Goal: Information Seeking & Learning: Learn about a topic

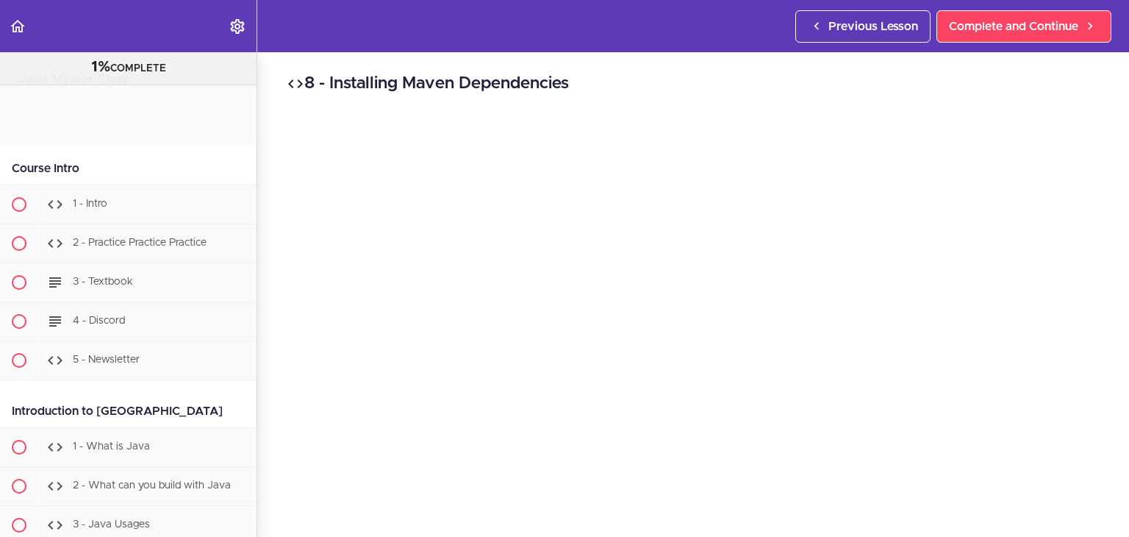
scroll to position [12879, 0]
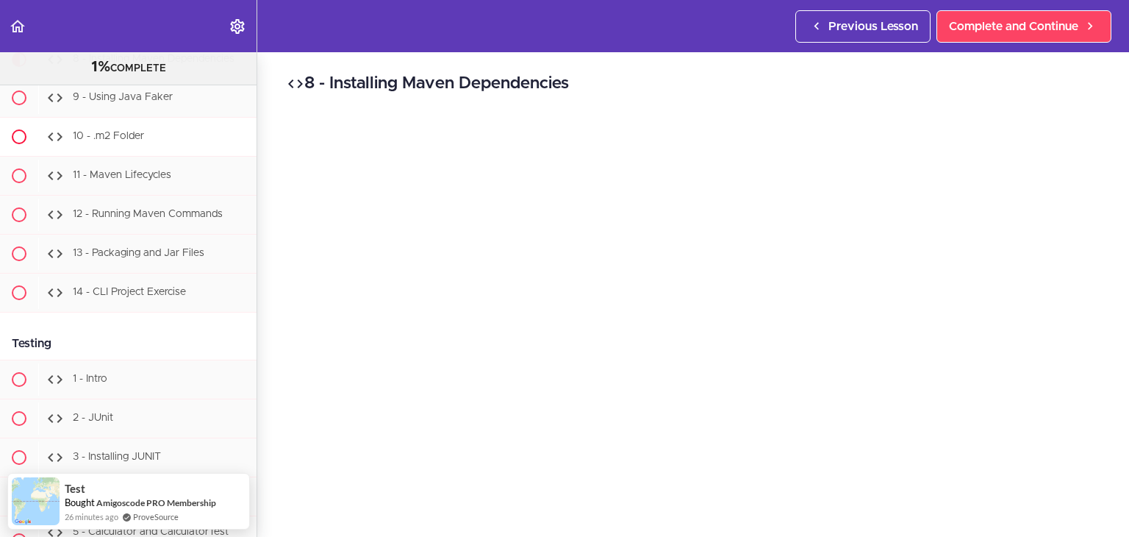
scroll to position [12897, 0]
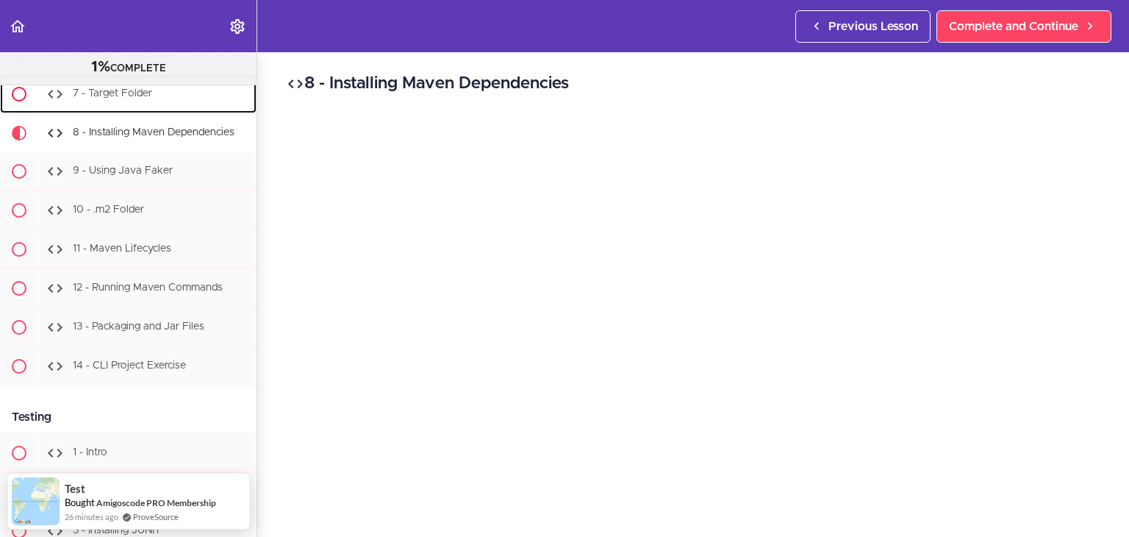
click at [132, 99] on span "7 - Target Folder" at bounding box center [112, 93] width 79 height 10
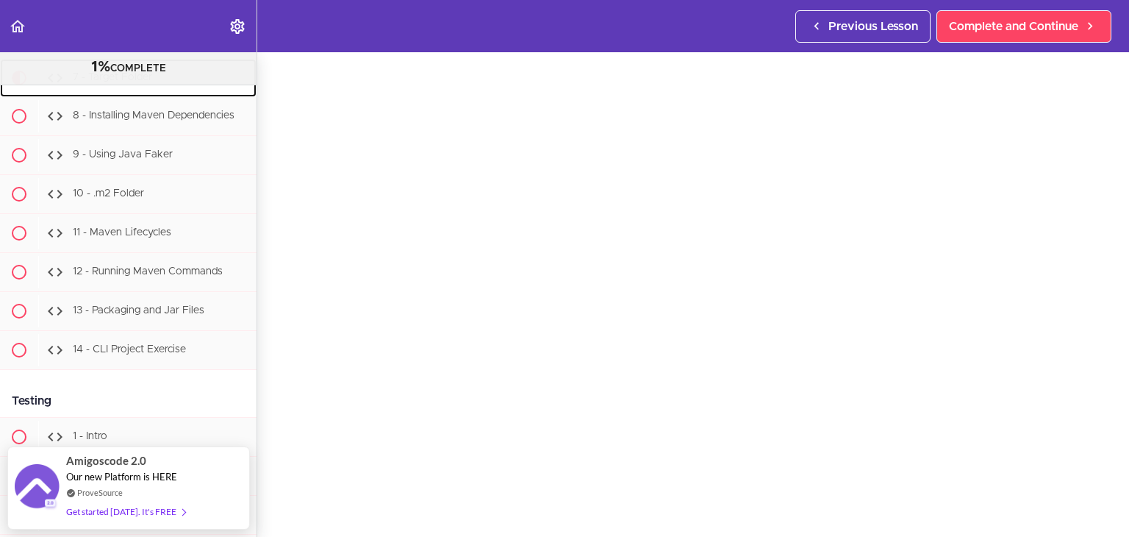
scroll to position [53, 0]
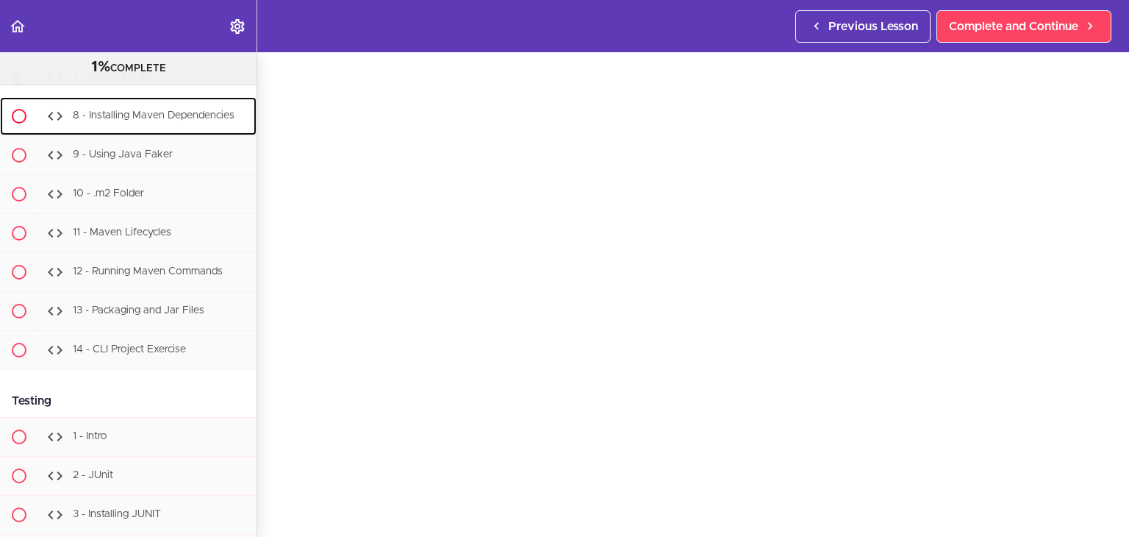
click at [159, 132] on div "8 - Installing Maven Dependencies" at bounding box center [147, 116] width 218 height 32
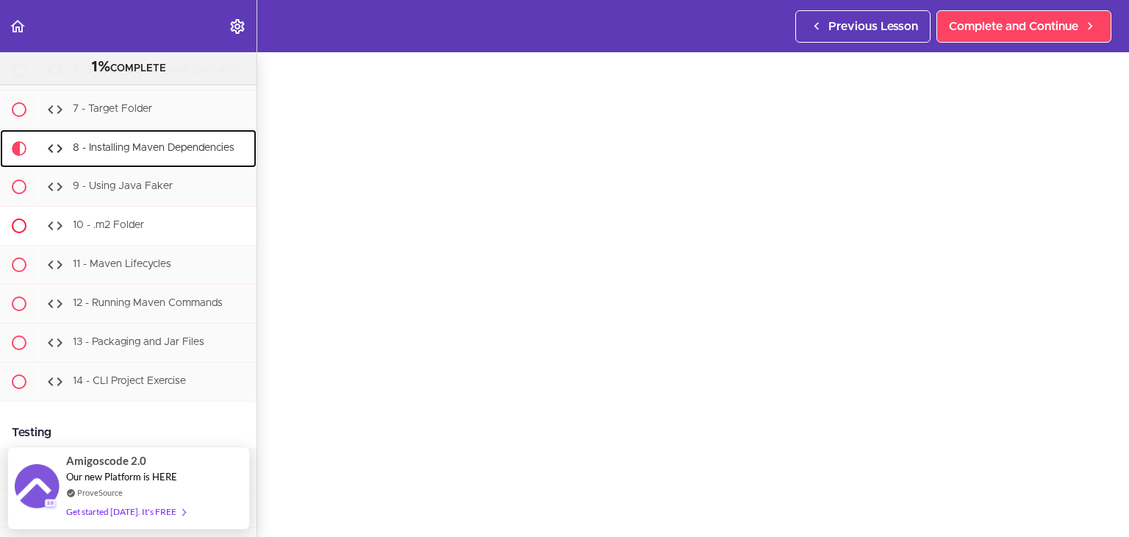
scroll to position [12879, 0]
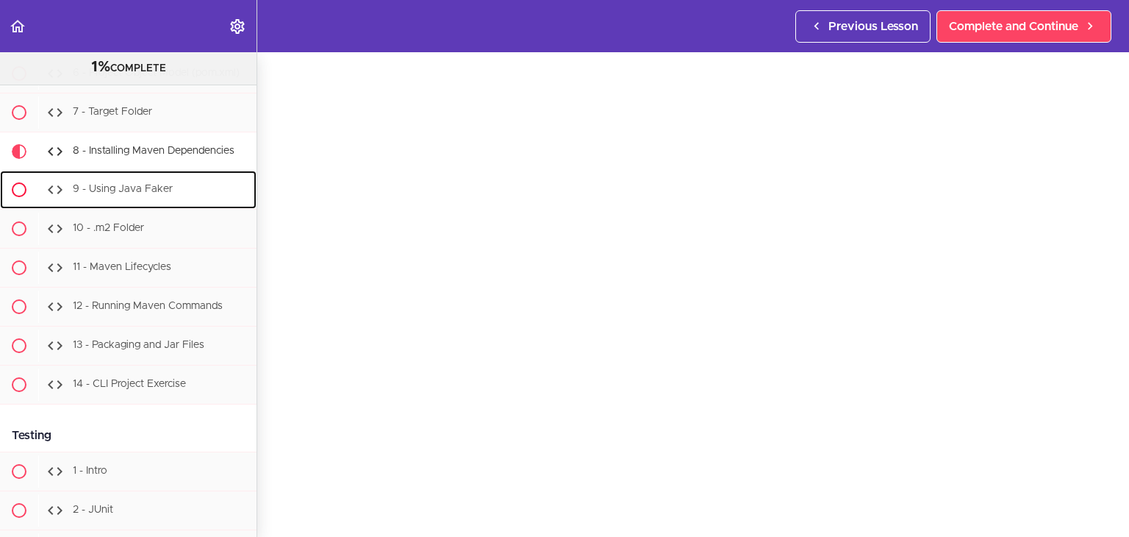
click at [153, 206] on div "9 - Using Java Faker" at bounding box center [147, 190] width 218 height 32
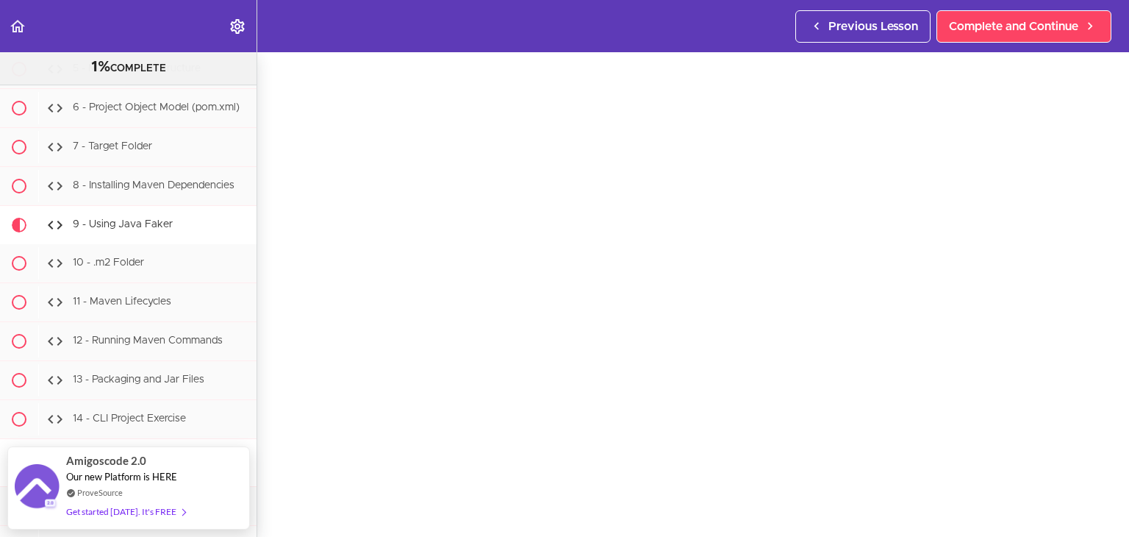
scroll to position [54, 0]
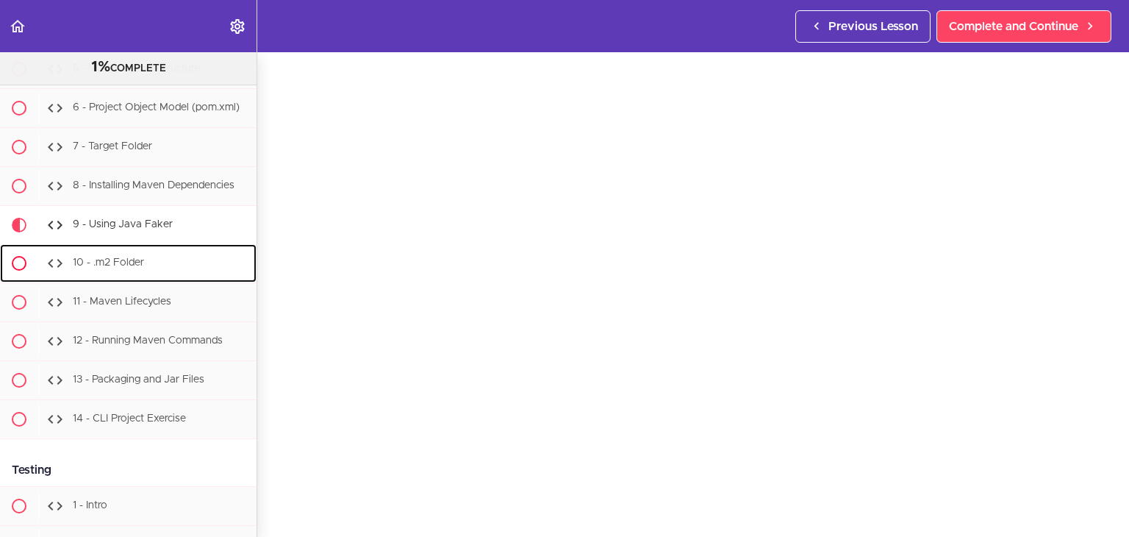
click at [139, 279] on div "10 - .m2 Folder" at bounding box center [147, 263] width 218 height 32
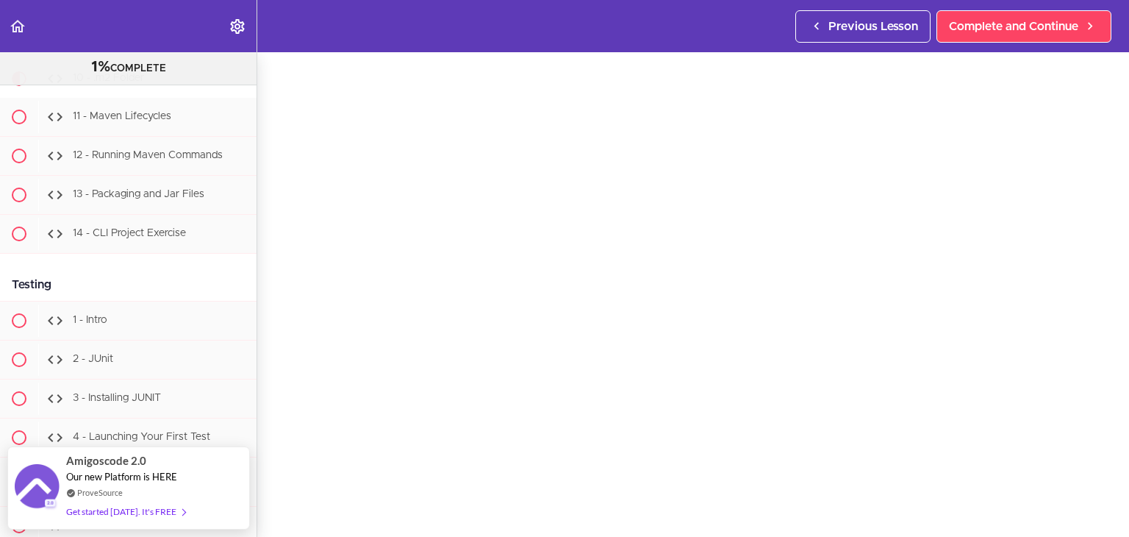
scroll to position [45, 0]
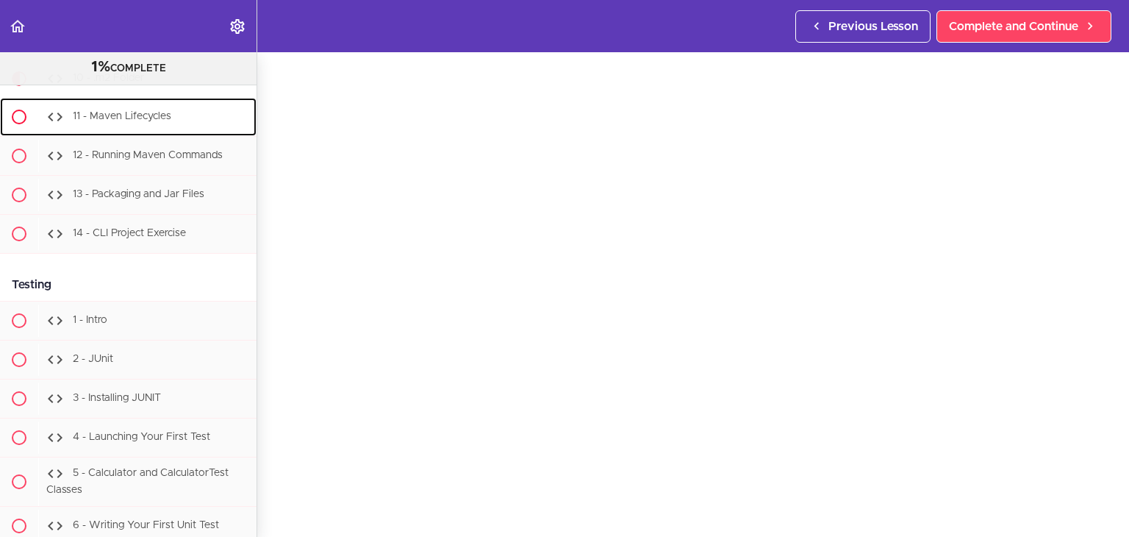
click at [171, 133] on div "11 - Maven Lifecycles" at bounding box center [147, 117] width 218 height 32
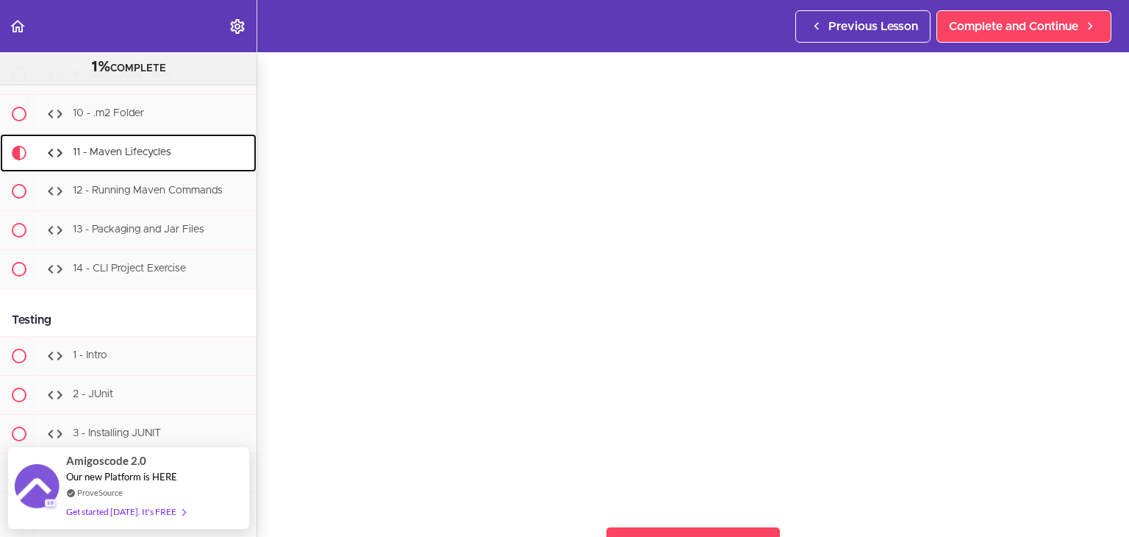
scroll to position [56, 0]
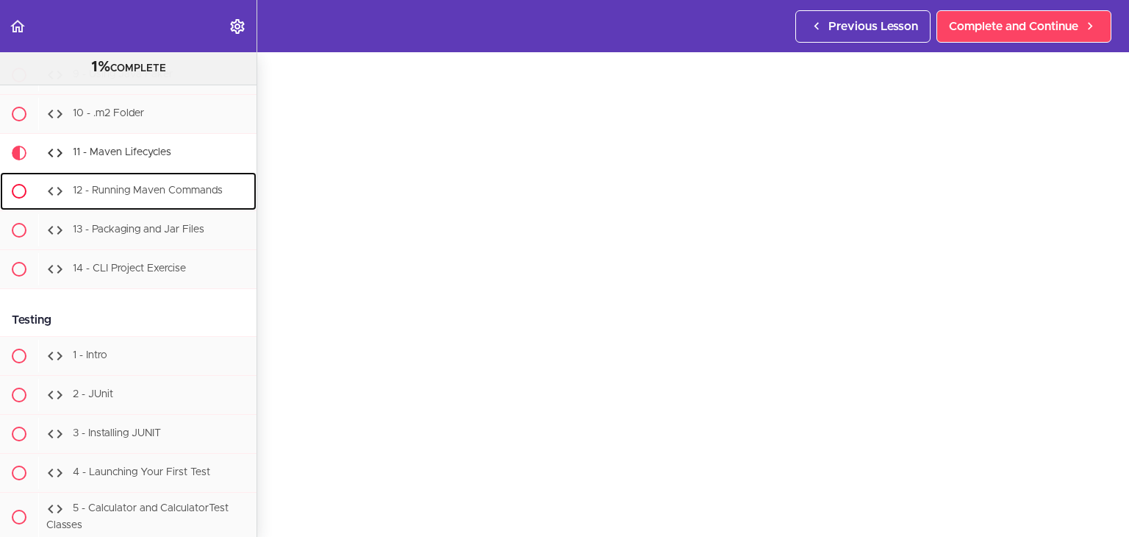
click at [172, 196] on span "12 - Running Maven Commands" at bounding box center [148, 190] width 150 height 10
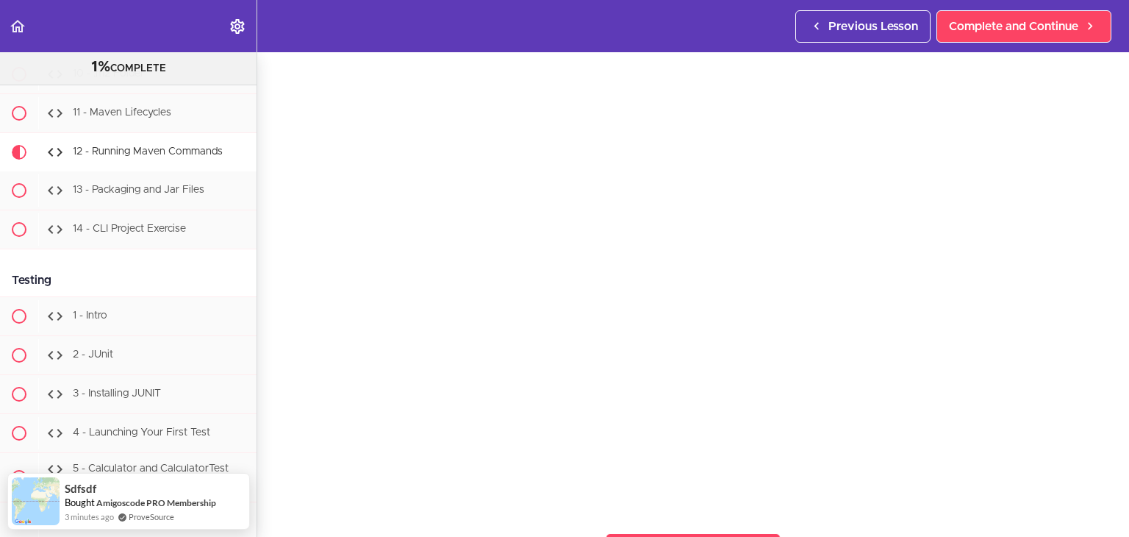
scroll to position [45, 0]
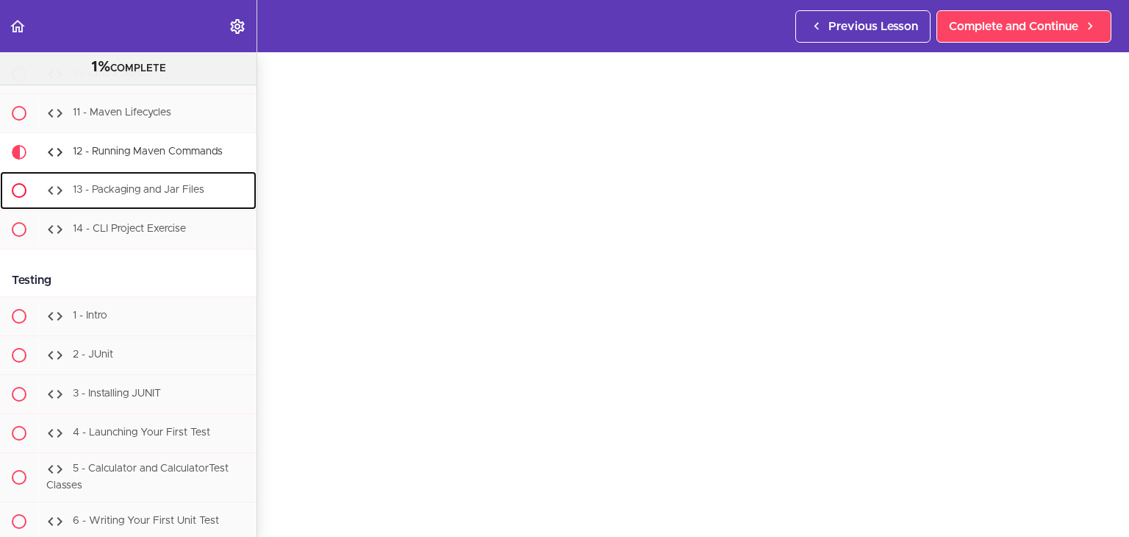
click at [135, 207] on div "13 - Packaging and Jar Files" at bounding box center [147, 190] width 218 height 32
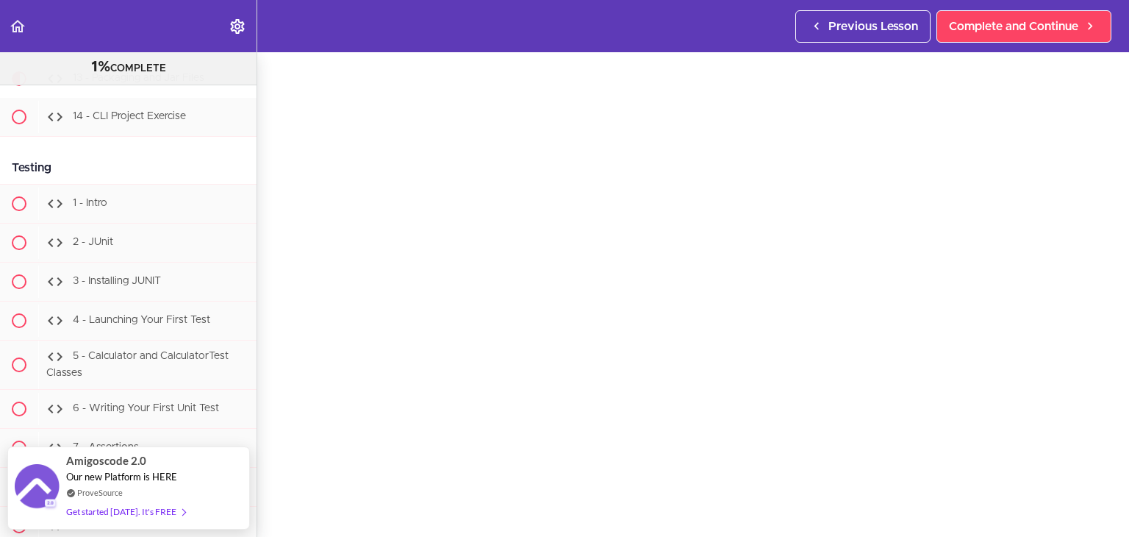
scroll to position [50, 0]
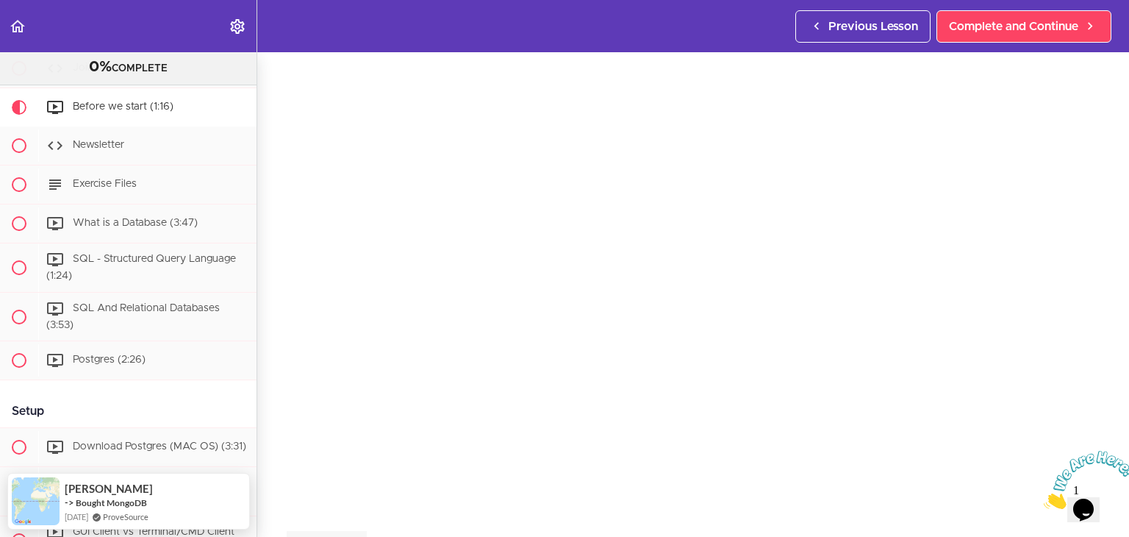
scroll to position [59, 0]
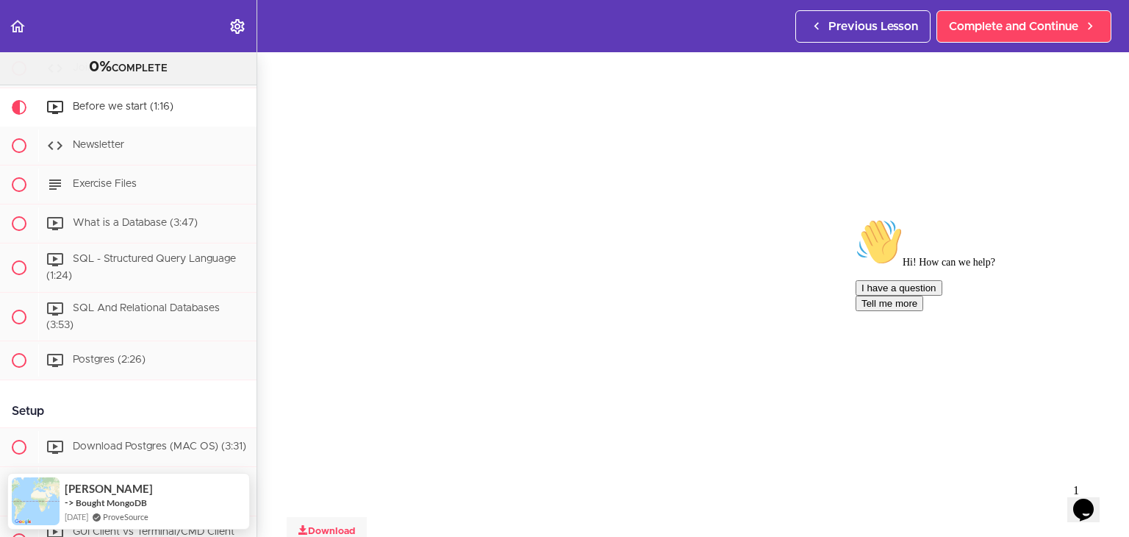
click at [856, 218] on icon "Chat attention grabber" at bounding box center [856, 218] width 0 height 0
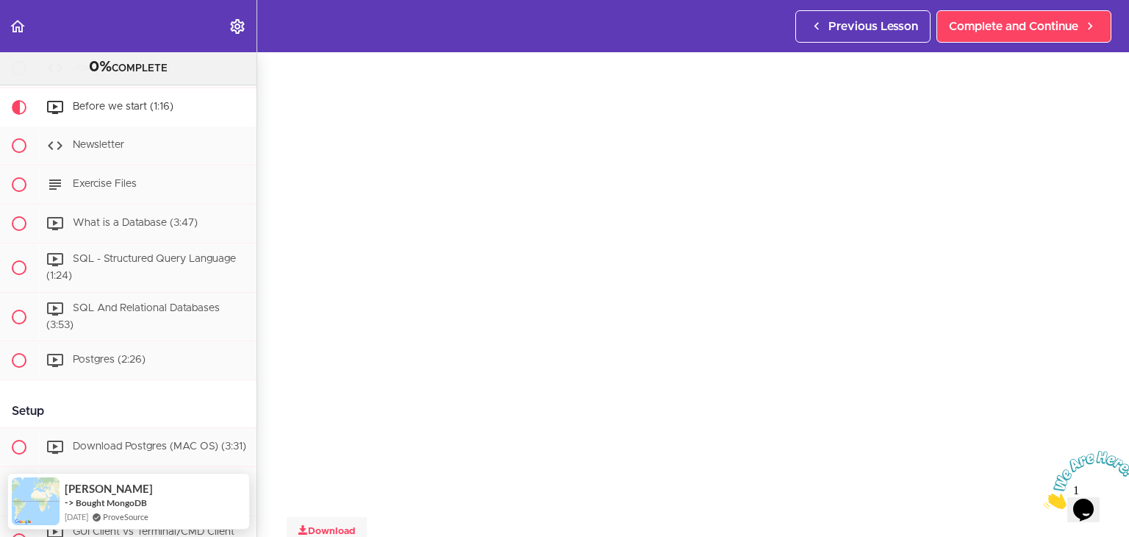
click at [1044, 499] on icon "Close" at bounding box center [1044, 505] width 0 height 12
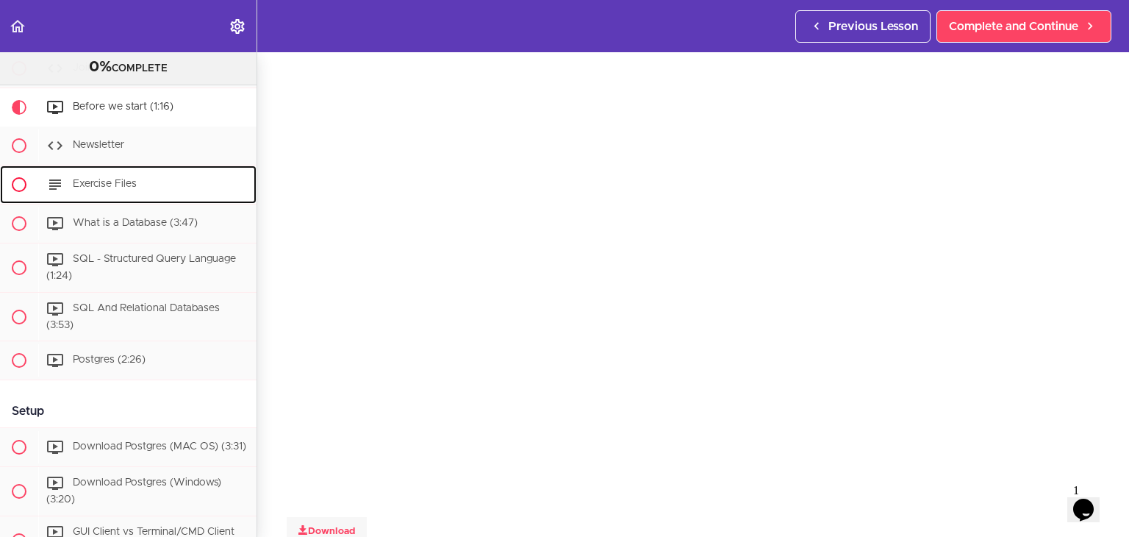
click at [92, 179] on span "Exercise Files" at bounding box center [105, 184] width 64 height 10
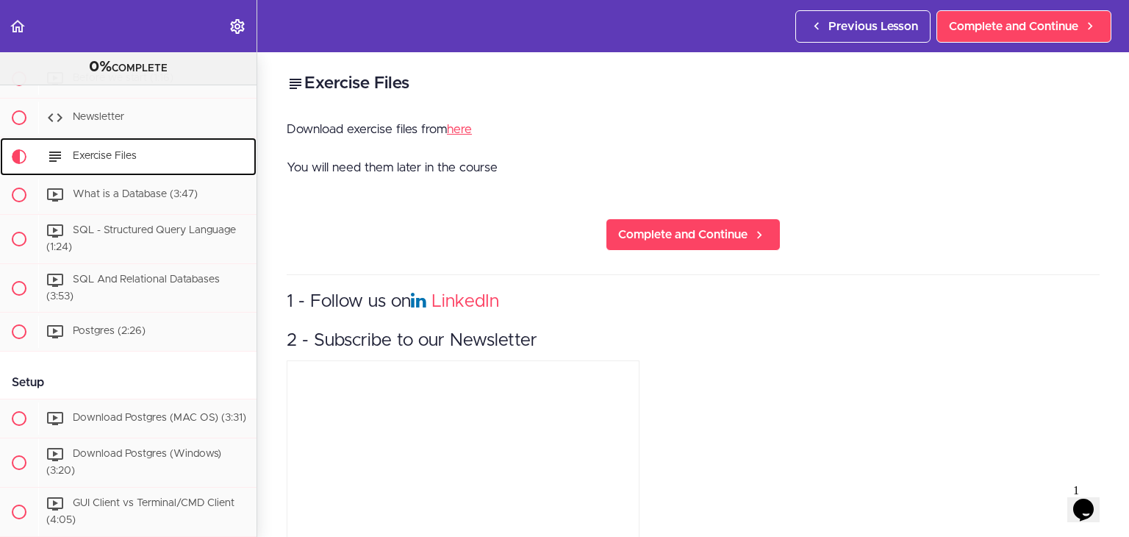
scroll to position [215, 0]
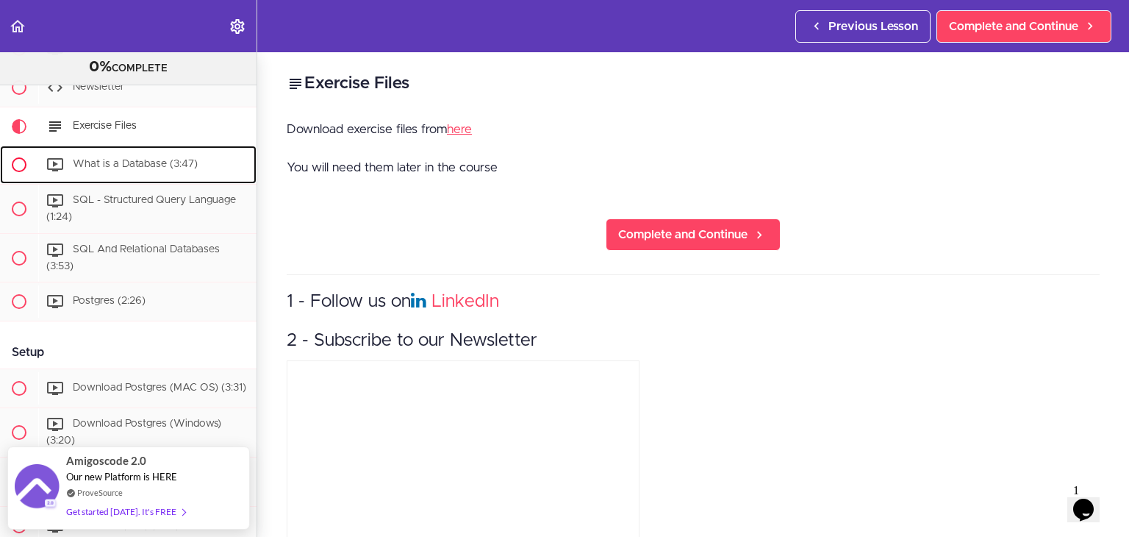
click at [135, 168] on span "What is a Database (3:47)" at bounding box center [135, 164] width 125 height 10
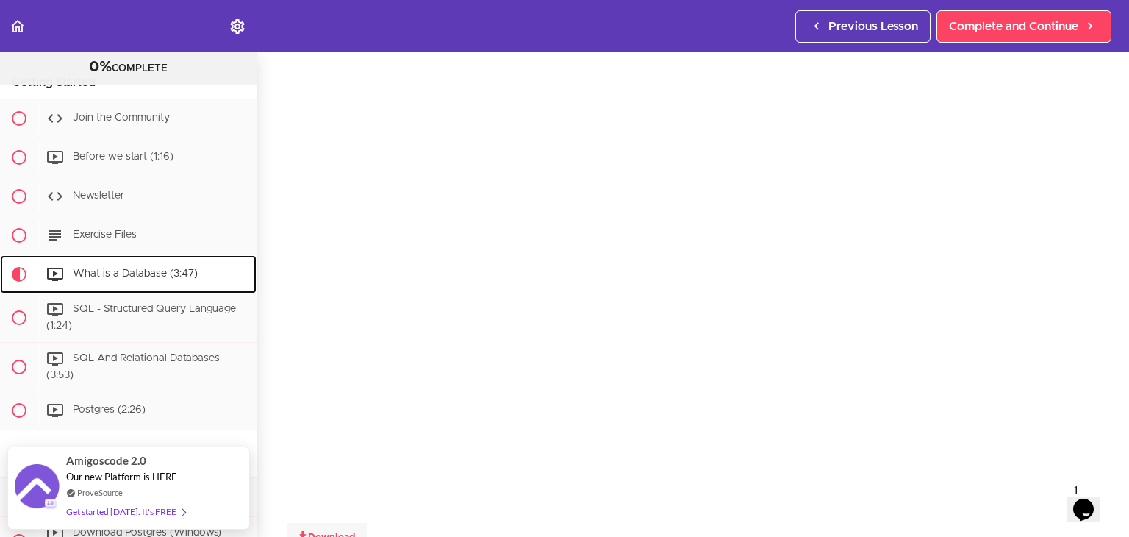
scroll to position [45, 0]
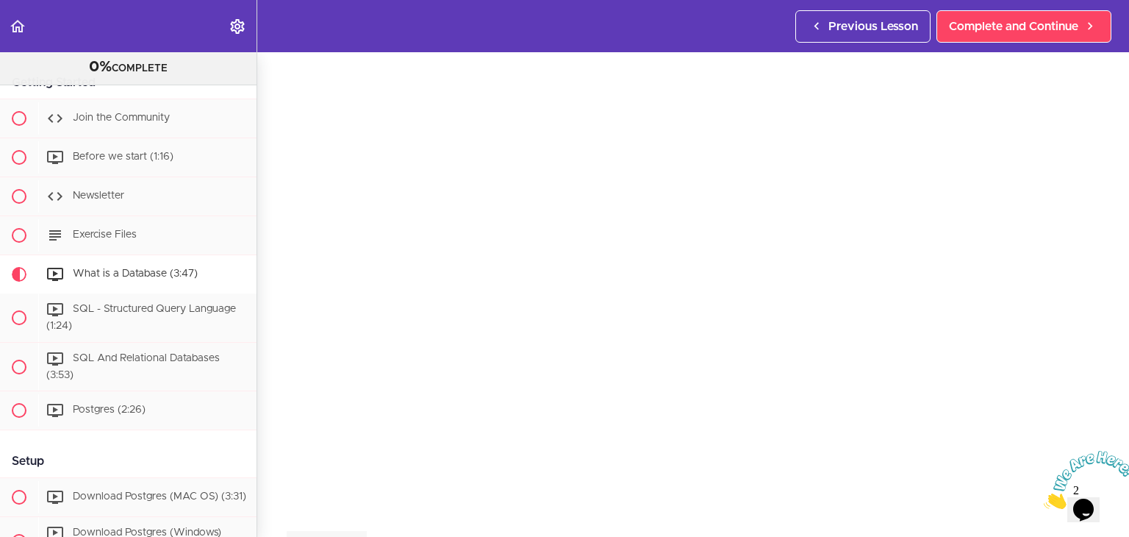
click at [1044, 499] on icon "Close" at bounding box center [1044, 505] width 0 height 12
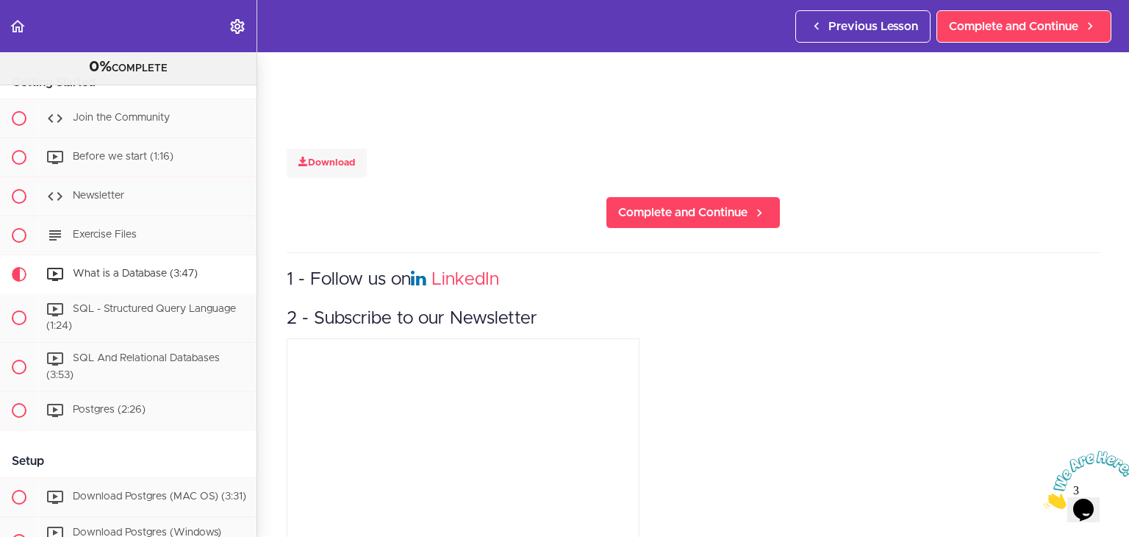
scroll to position [462, 0]
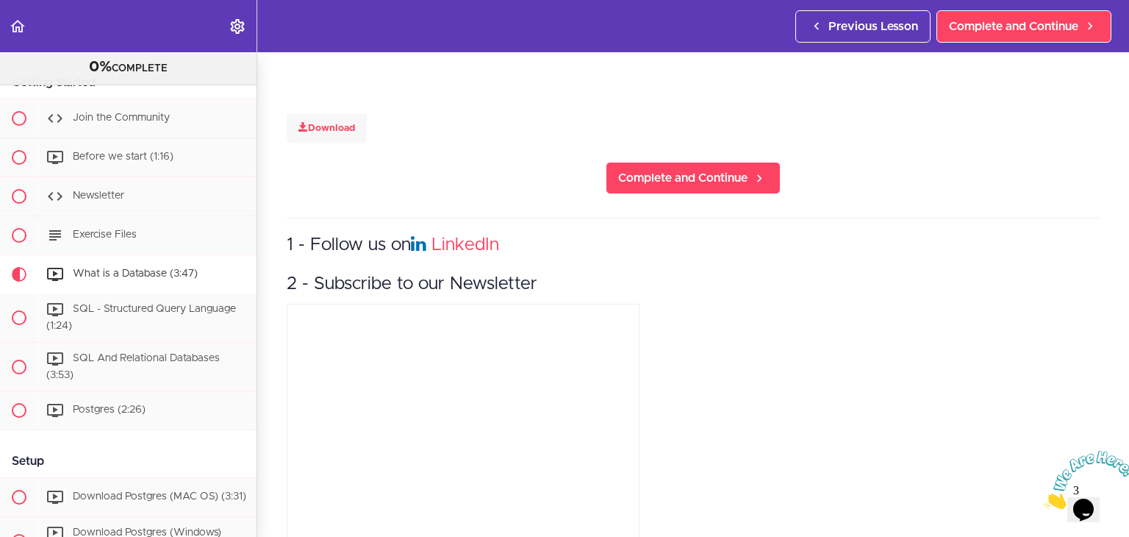
drag, startPoint x: 1121, startPoint y: 453, endPoint x: 2154, endPoint y: 878, distance: 1117.1
click at [1044, 499] on icon "Close" at bounding box center [1044, 505] width 0 height 12
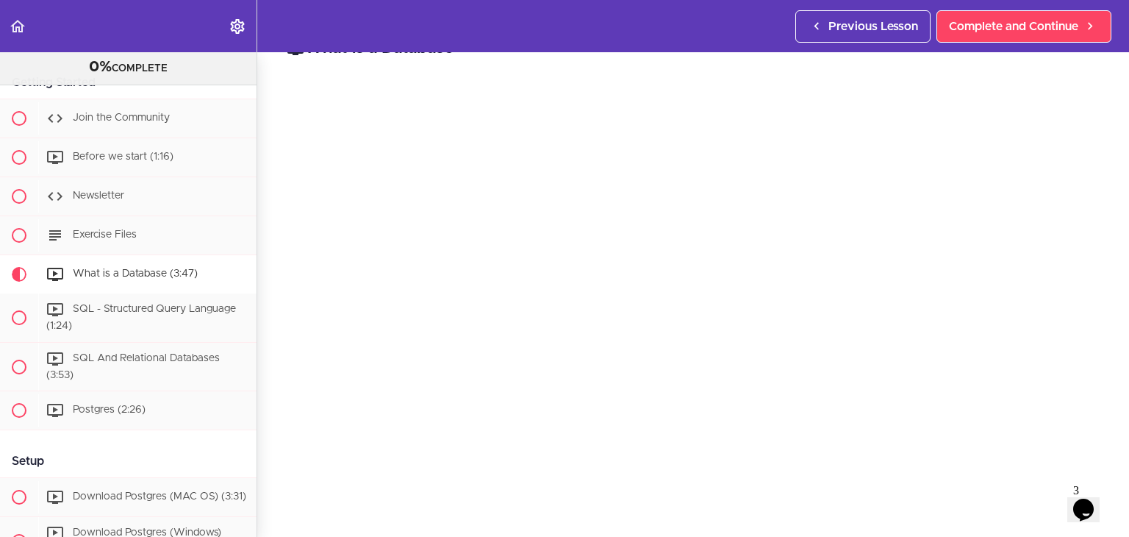
scroll to position [39, 0]
click at [124, 310] on span "SQL - Structured Query Language (1:24)" at bounding box center [141, 317] width 190 height 27
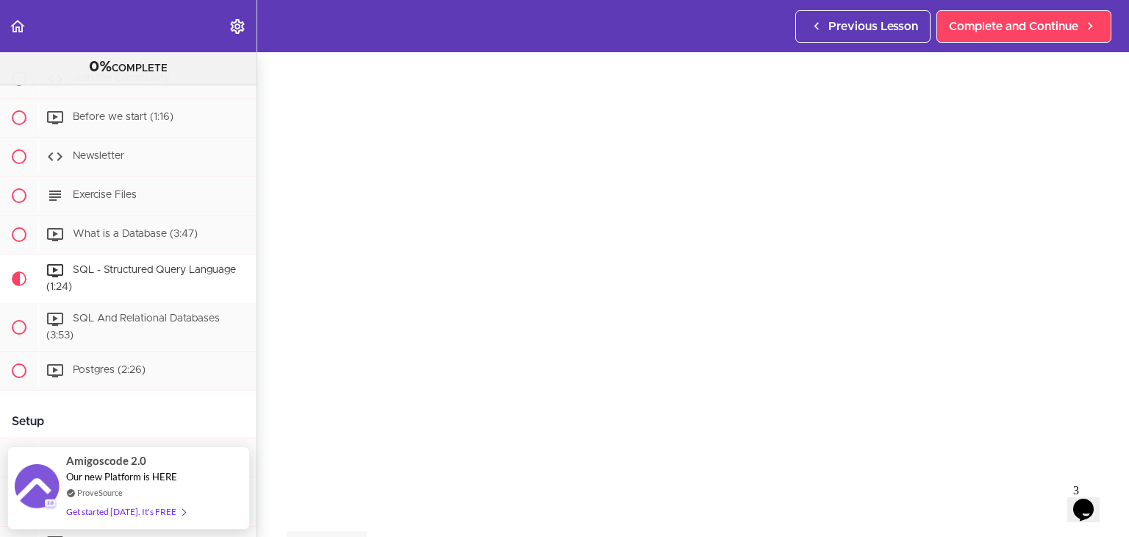
scroll to position [43, 0]
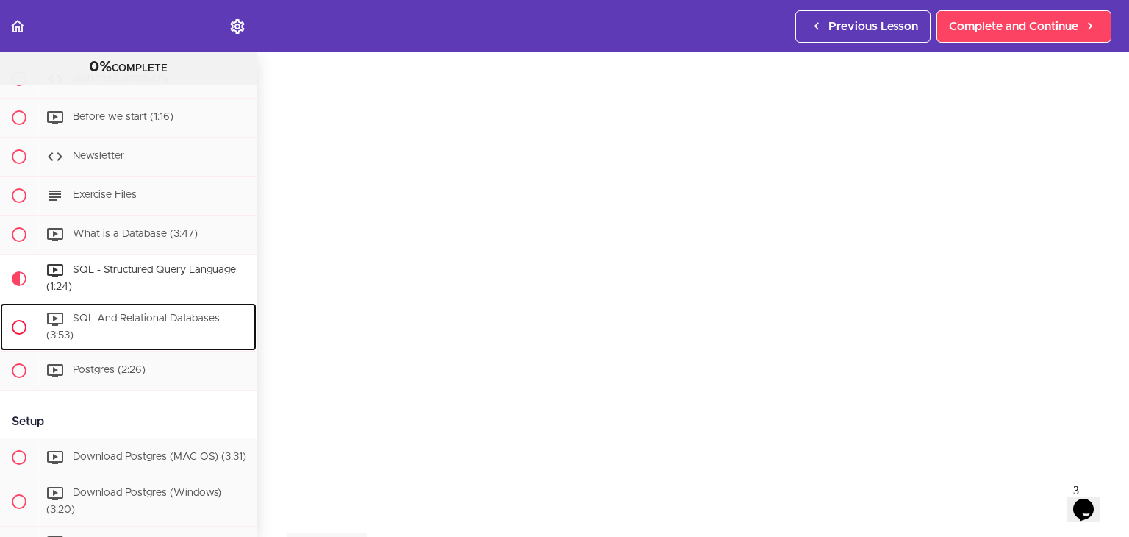
click at [121, 321] on span "SQL And Relational Databases (3:53)" at bounding box center [133, 326] width 174 height 27
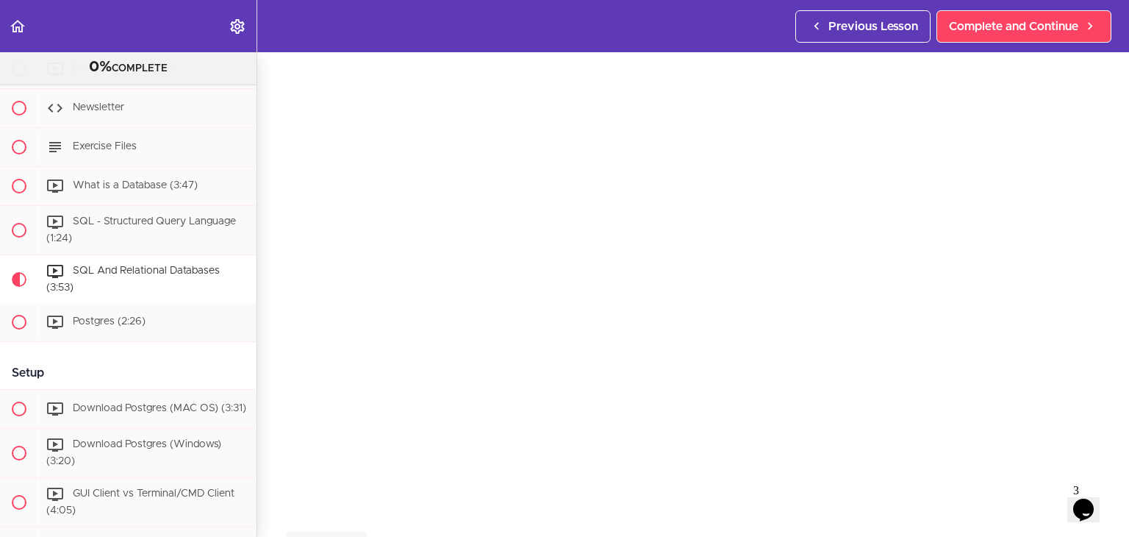
scroll to position [43, 0]
click at [144, 315] on div "Postgres (2:26)" at bounding box center [147, 322] width 218 height 32
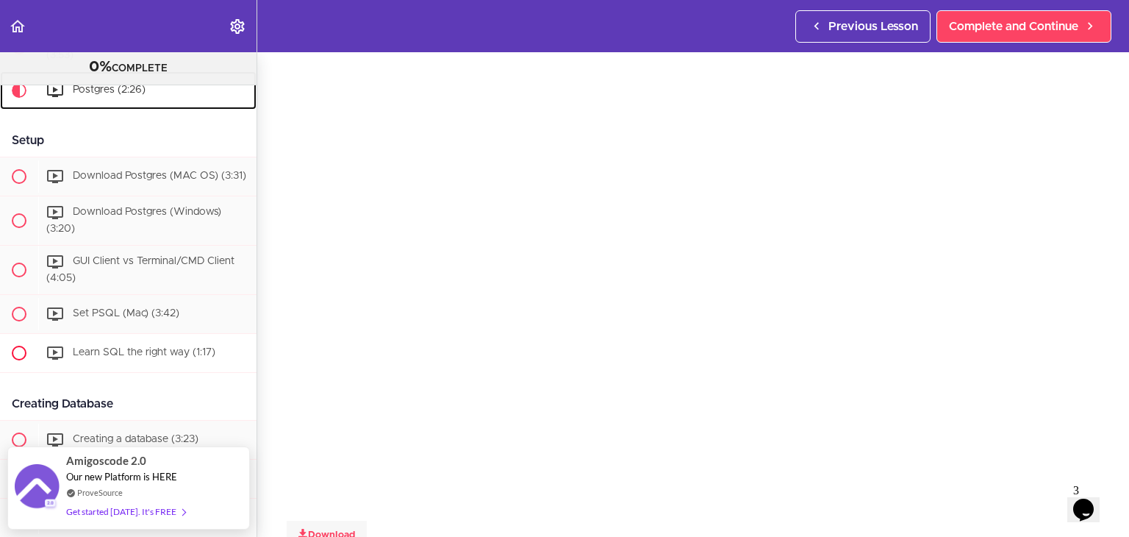
scroll to position [390, 0]
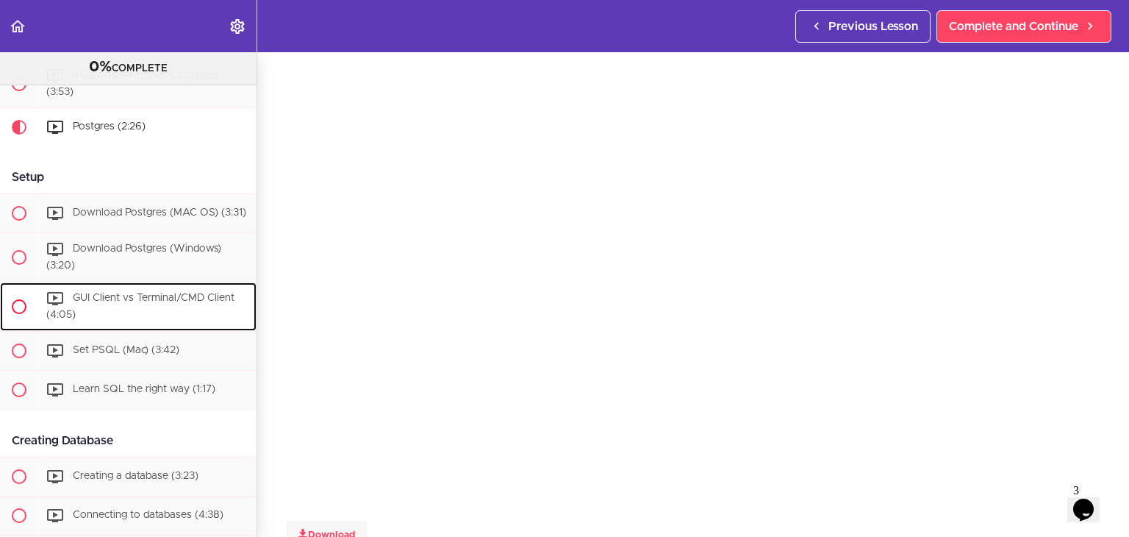
click at [114, 312] on div "GUI Client vs Terminal/CMD Client (4:05)" at bounding box center [147, 306] width 218 height 49
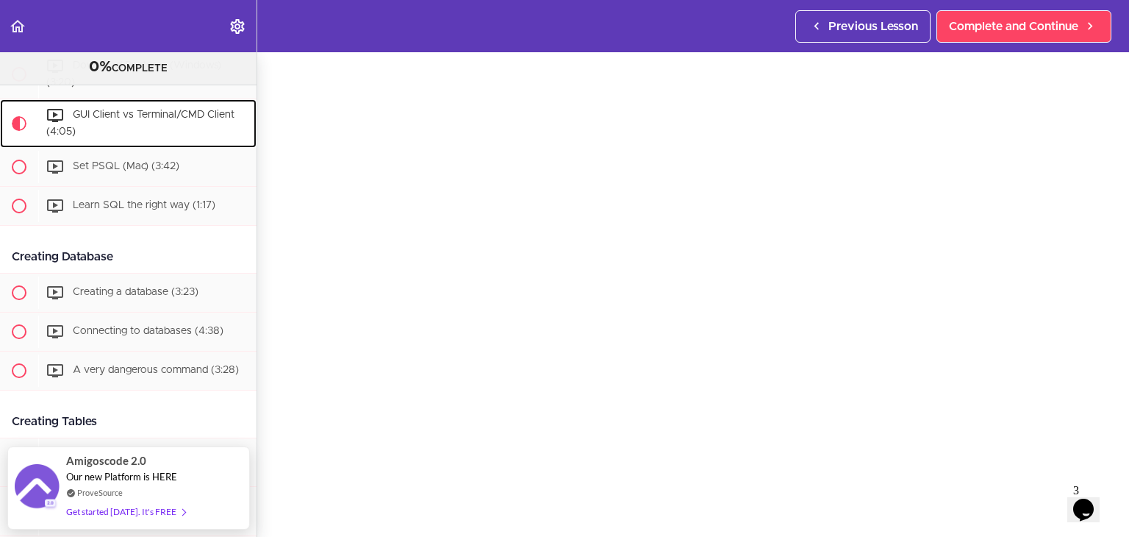
scroll to position [49, 0]
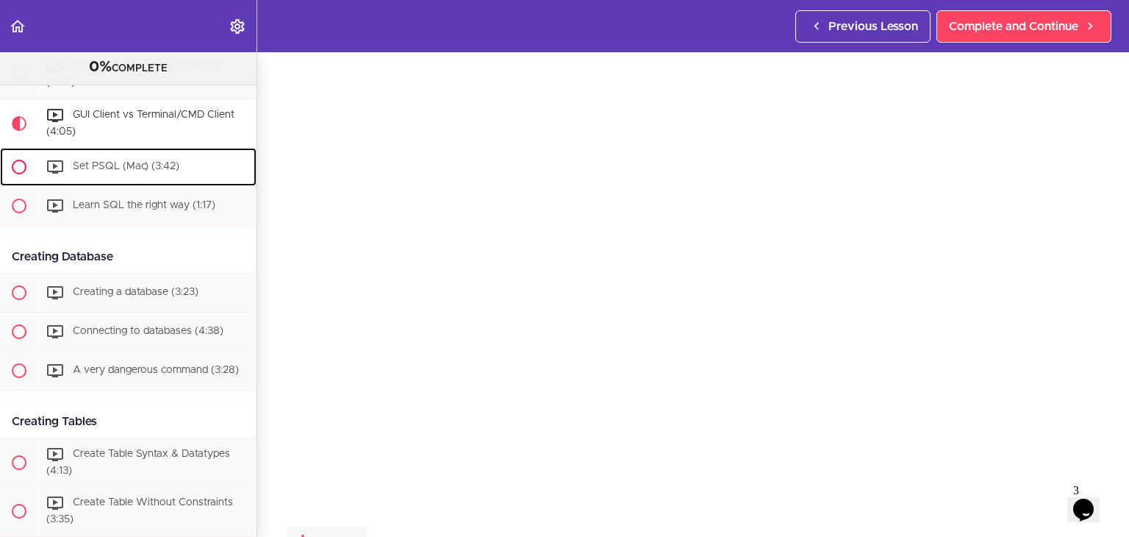
click at [94, 171] on span "Set PSQL (Mac) (3:42)" at bounding box center [126, 166] width 107 height 10
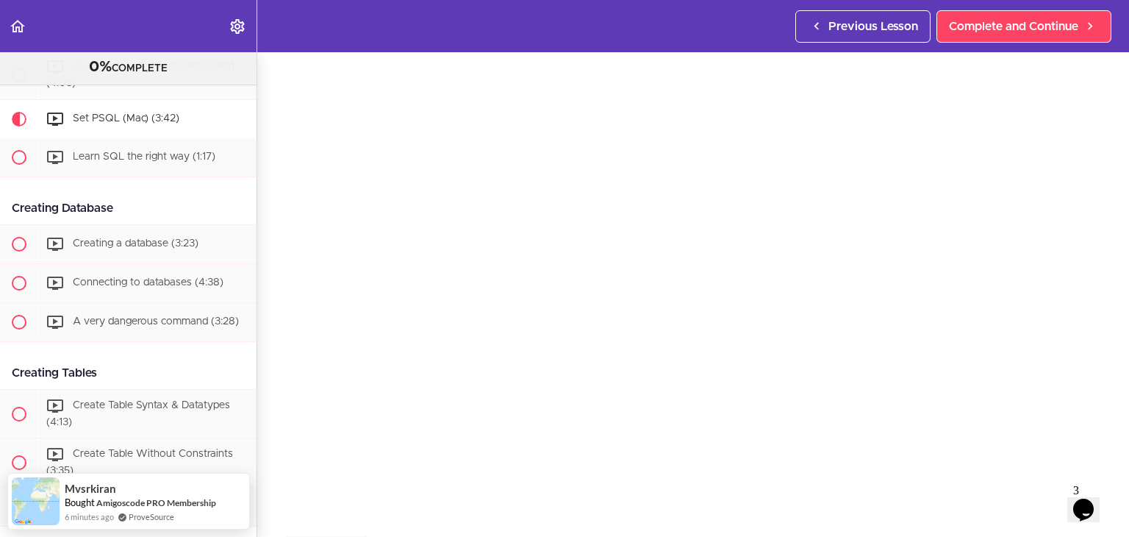
scroll to position [37, 0]
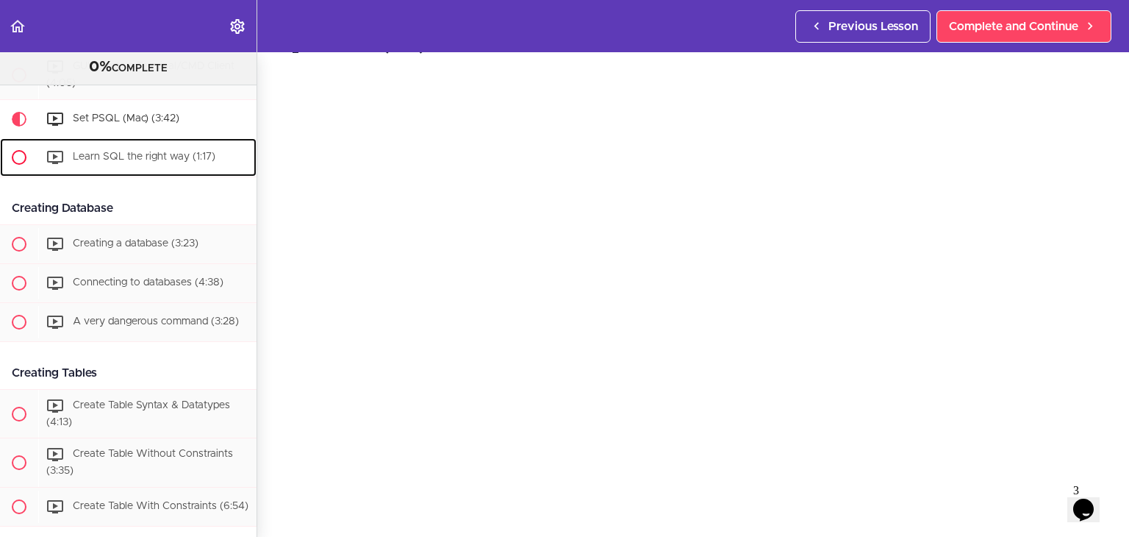
click at [149, 162] on span "Learn SQL the right way (1:17)" at bounding box center [144, 156] width 143 height 10
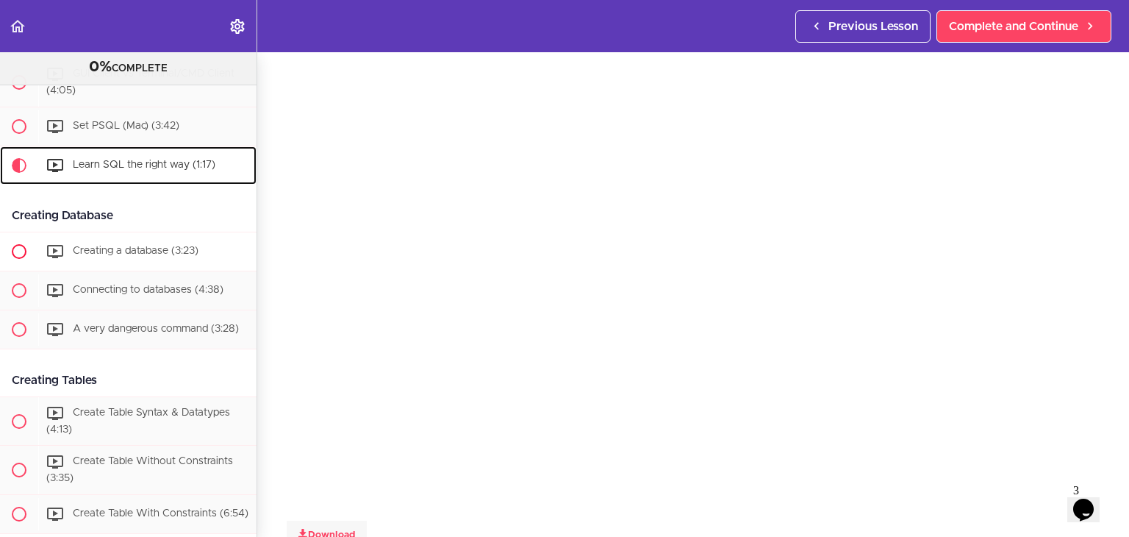
scroll to position [661, 0]
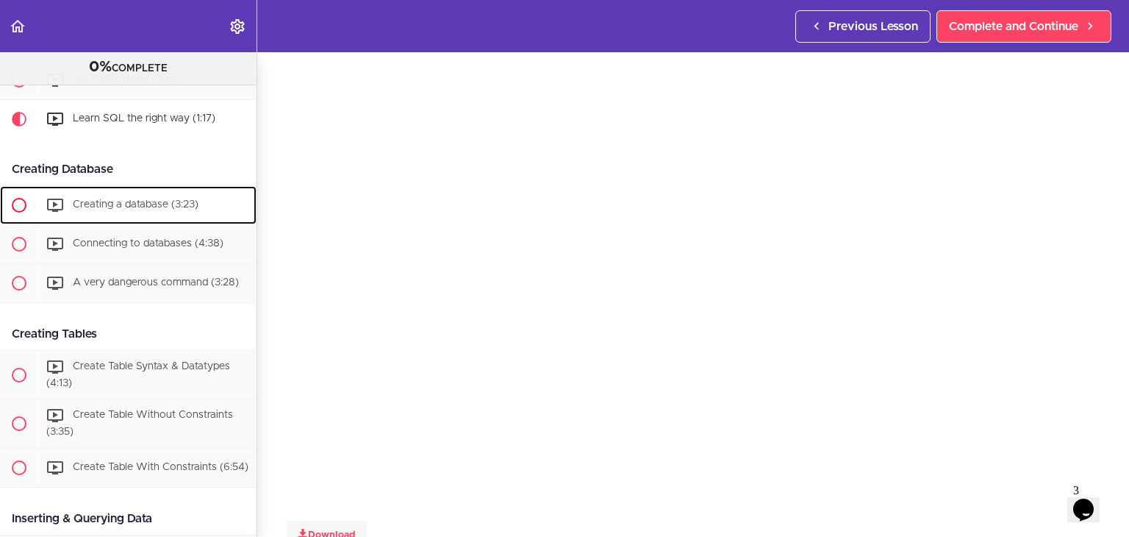
click at [68, 198] on div "Creating a database (3:23)" at bounding box center [147, 205] width 218 height 32
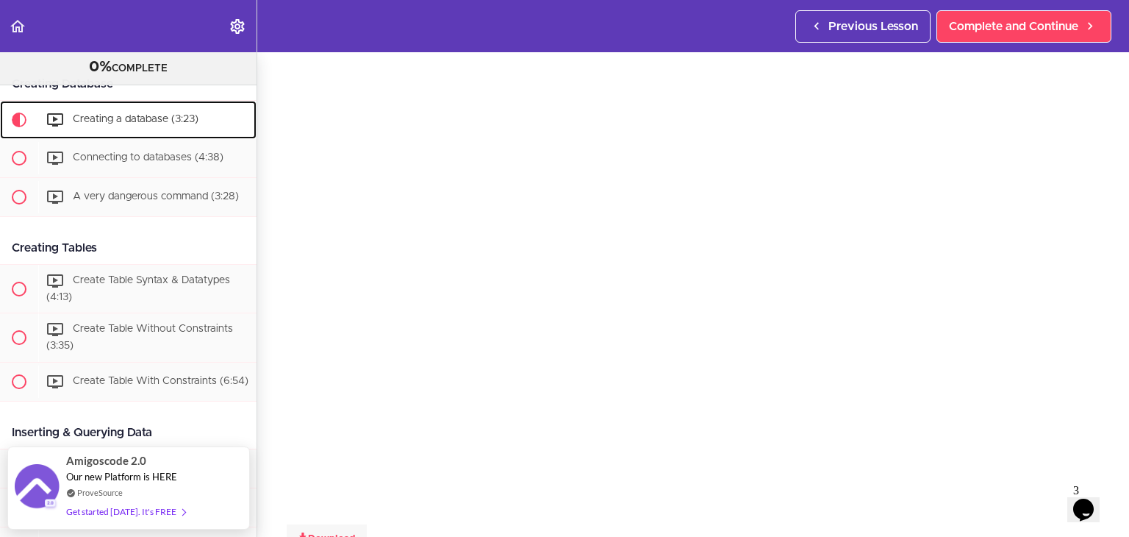
scroll to position [50, 0]
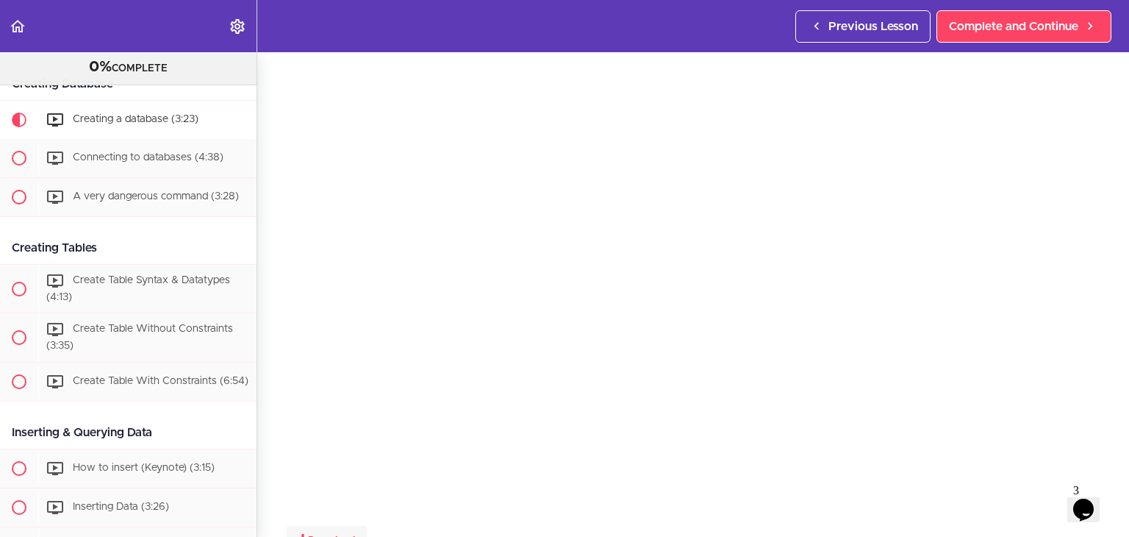
drag, startPoint x: 277, startPoint y: 112, endPoint x: 277, endPoint y: 95, distance: 17.6
click at [277, 95] on div "Creating a database Download Complete and Continue 1 - Follow us on LinkedIn 2 …" at bounding box center [693, 244] width 872 height 485
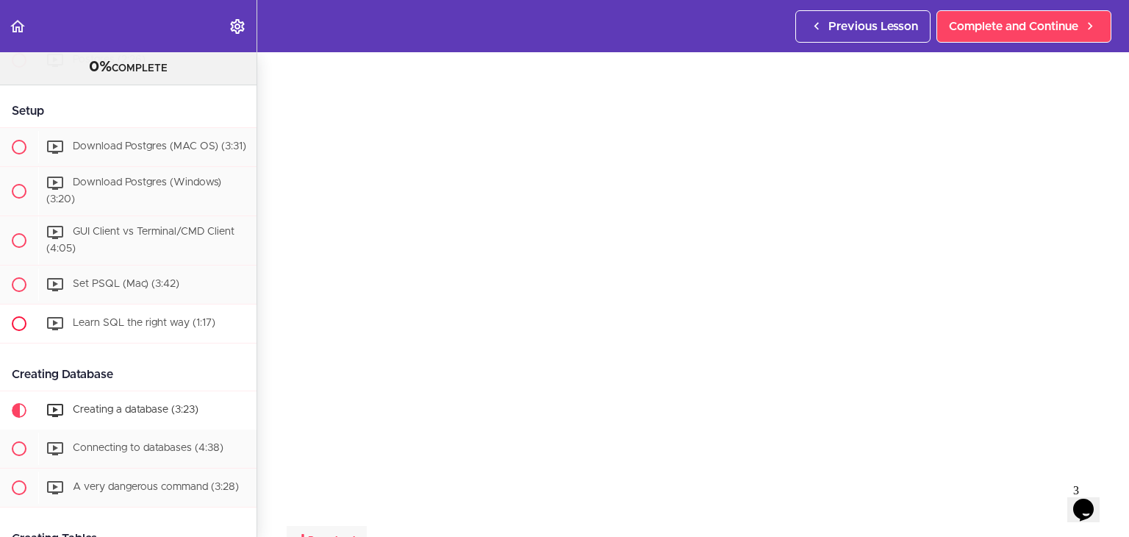
scroll to position [453, 0]
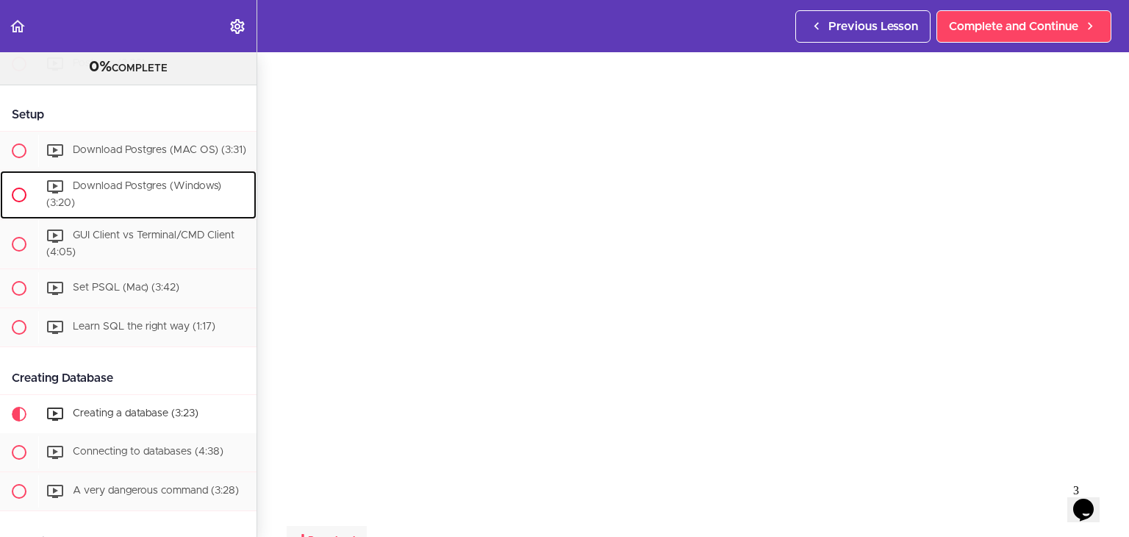
click at [102, 211] on div "Download Postgres (Windows) (3:20)" at bounding box center [147, 195] width 218 height 49
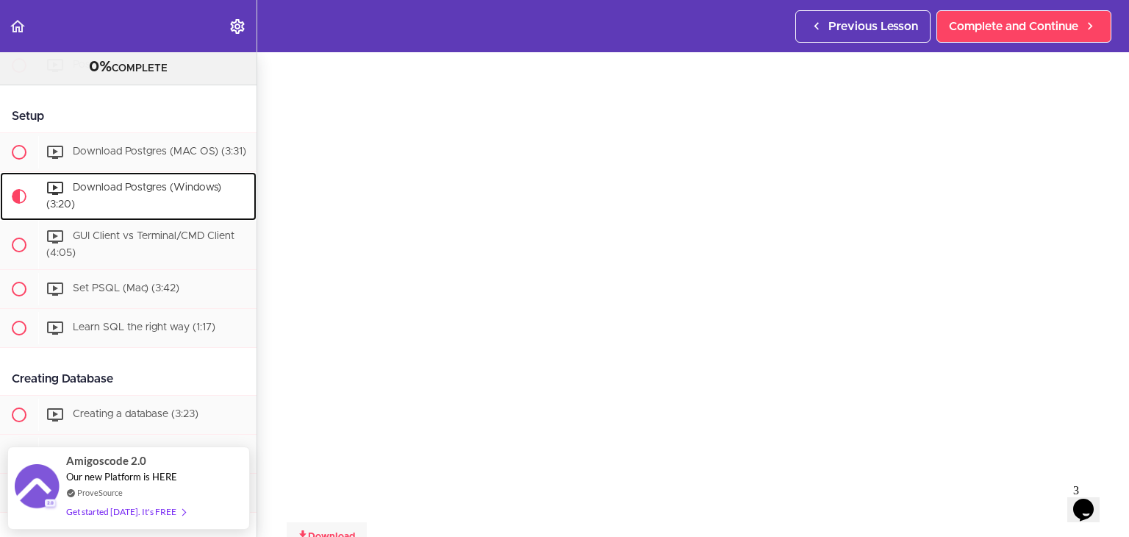
scroll to position [50, 0]
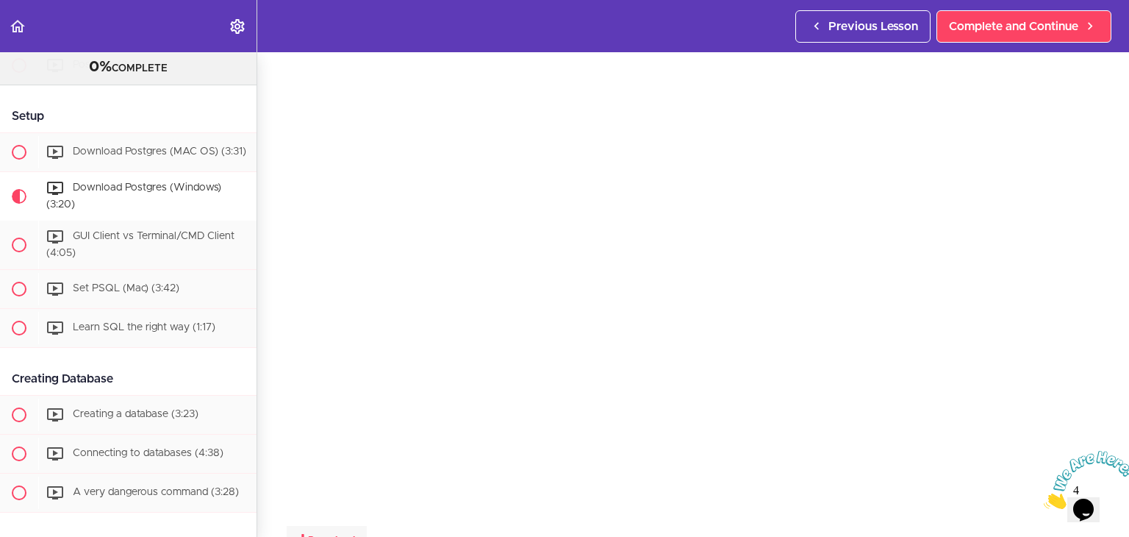
drag, startPoint x: 1115, startPoint y: 455, endPoint x: 2124, endPoint y: 890, distance: 1099.4
click at [1044, 499] on icon "Close" at bounding box center [1044, 505] width 0 height 12
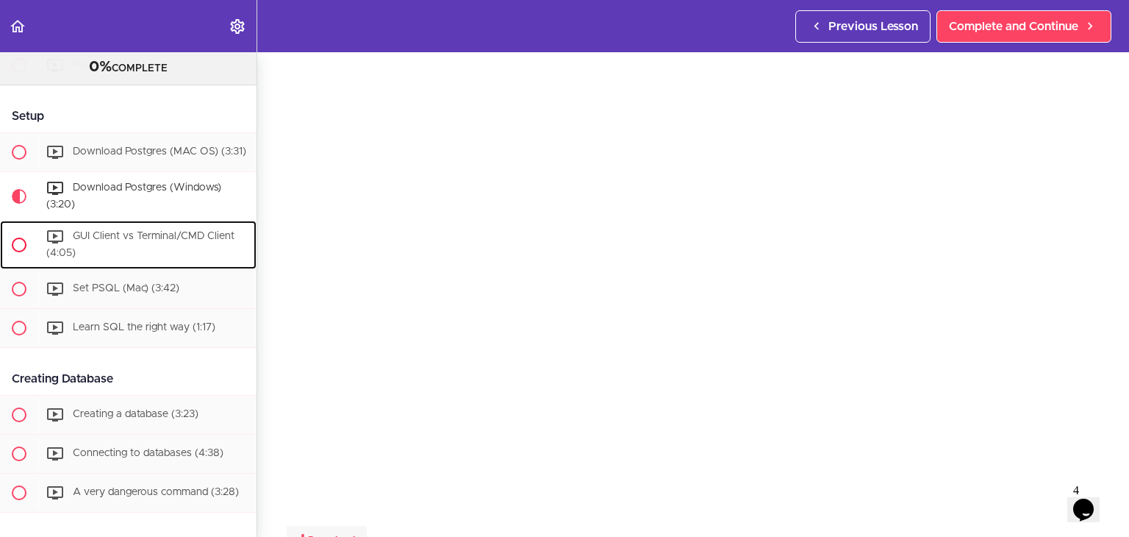
click at [159, 248] on span "GUI Client vs Terminal/CMD Client (4:05)" at bounding box center [140, 244] width 188 height 27
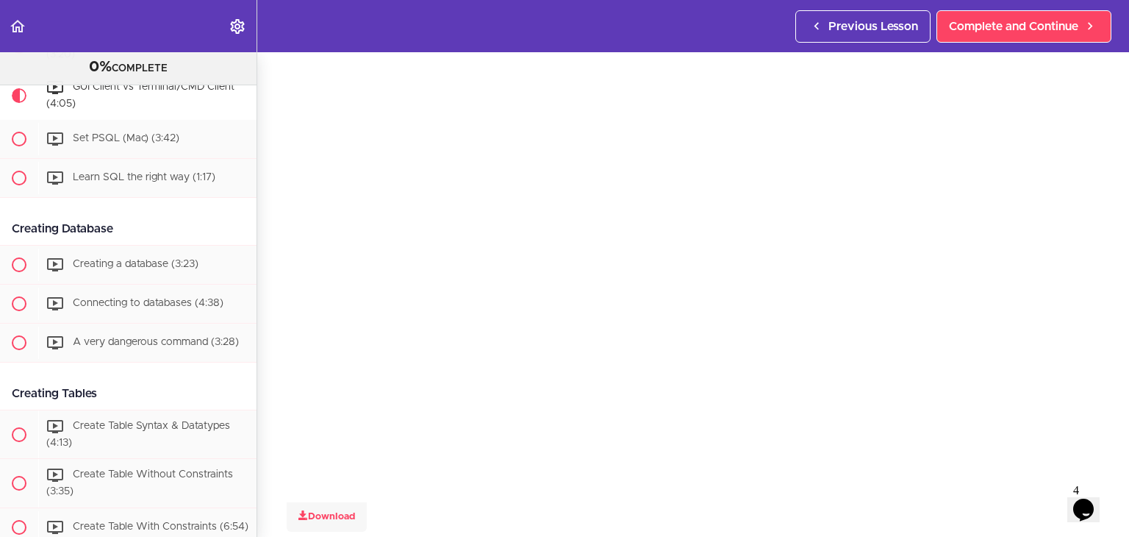
scroll to position [603, 0]
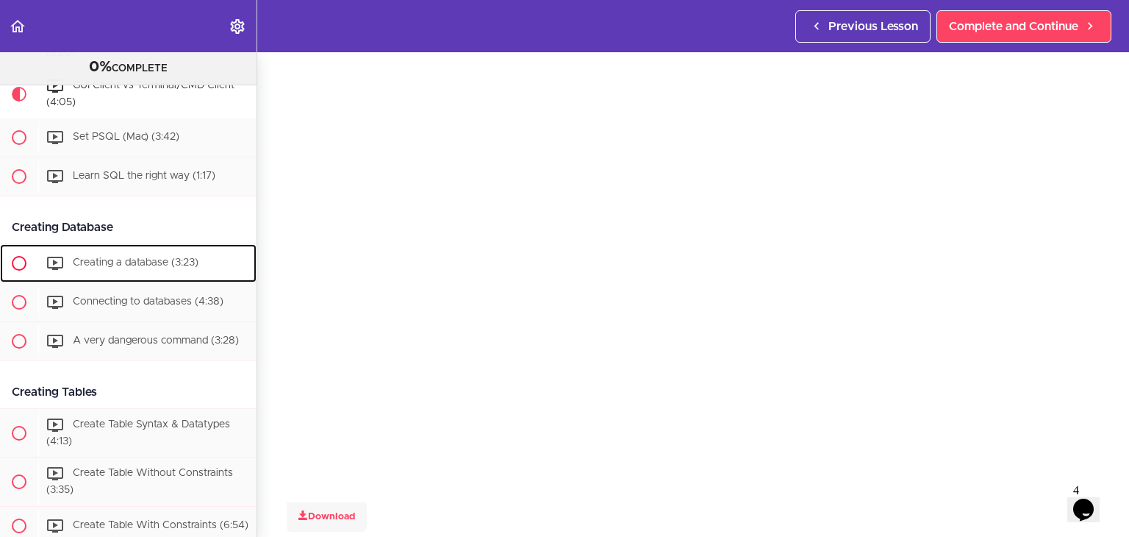
click at [129, 267] on span "Creating a database (3:23)" at bounding box center [136, 262] width 126 height 10
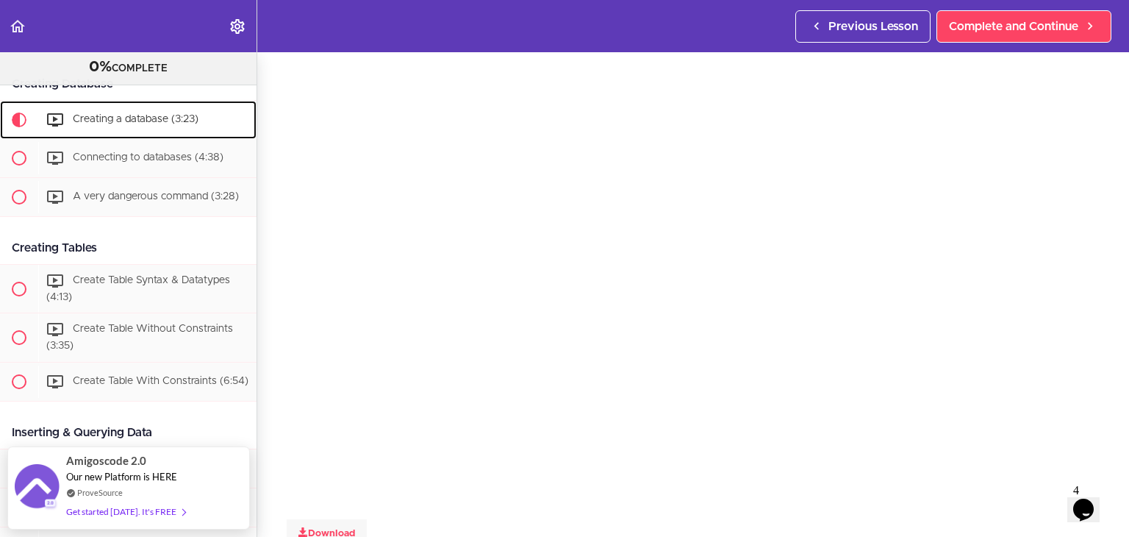
scroll to position [54, 0]
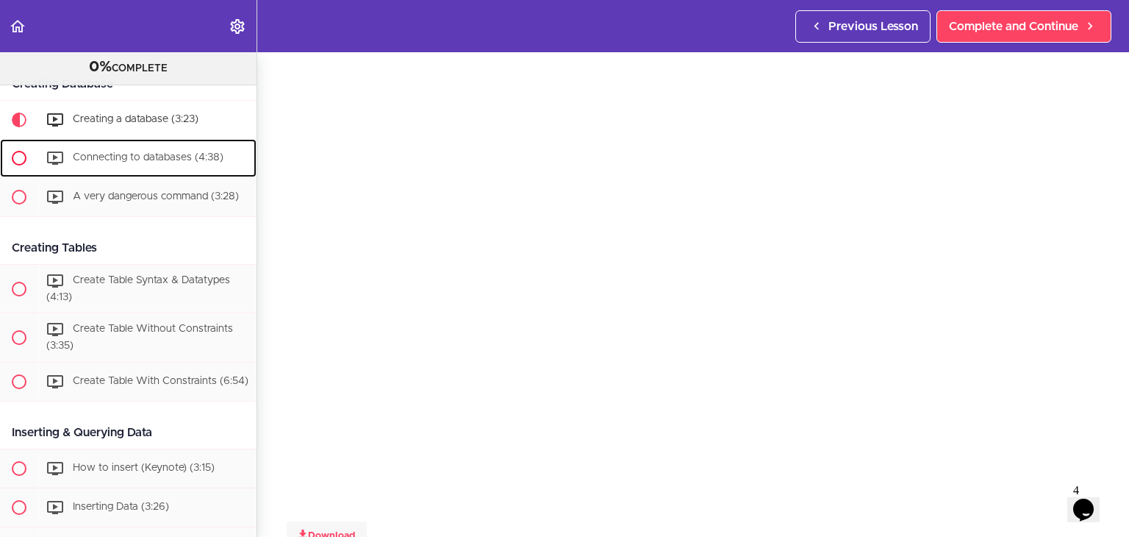
click at [123, 162] on span "Connecting to databases (4:38)" at bounding box center [148, 157] width 151 height 10
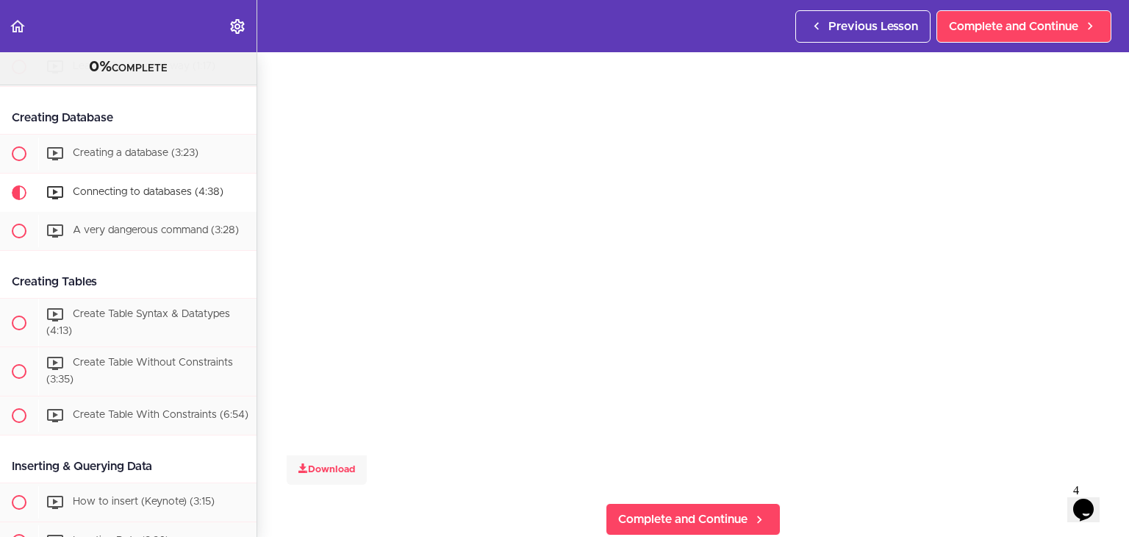
scroll to position [122, 0]
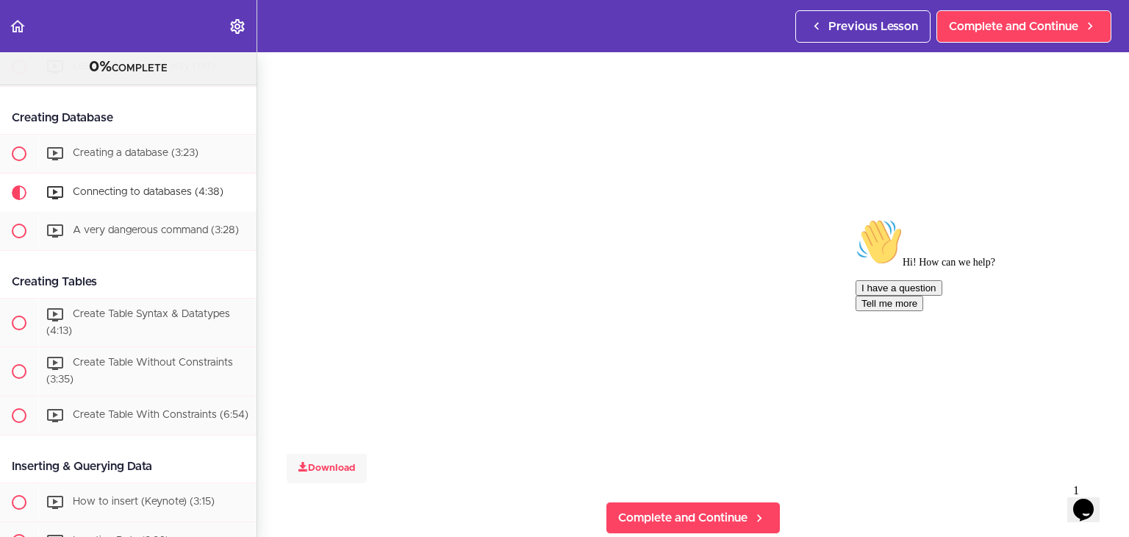
click at [856, 218] on icon "Chat attention grabber" at bounding box center [856, 218] width 0 height 0
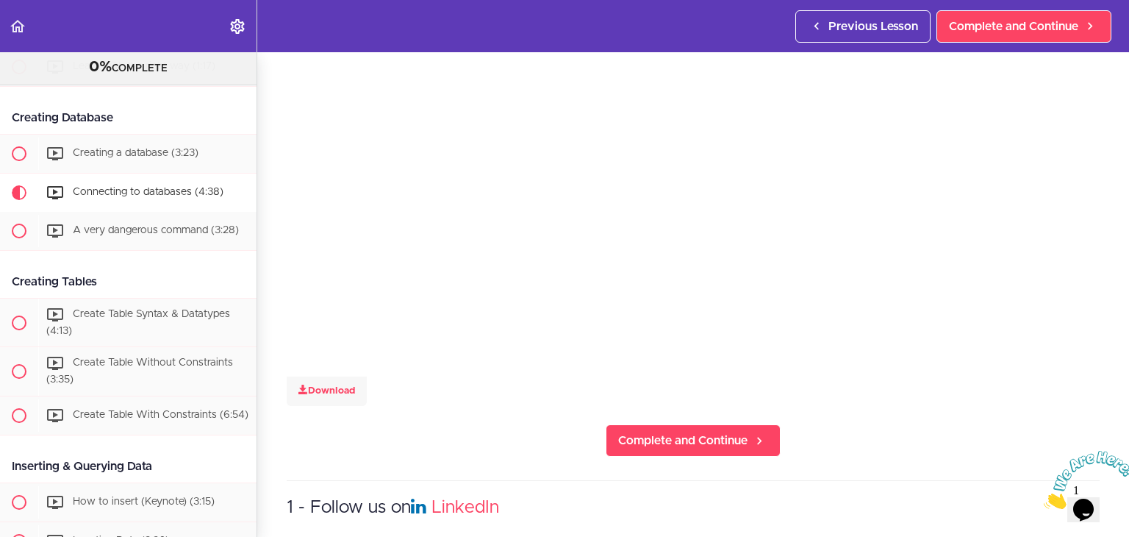
scroll to position [196, 0]
click at [1117, 457] on div at bounding box center [1083, 480] width 79 height 58
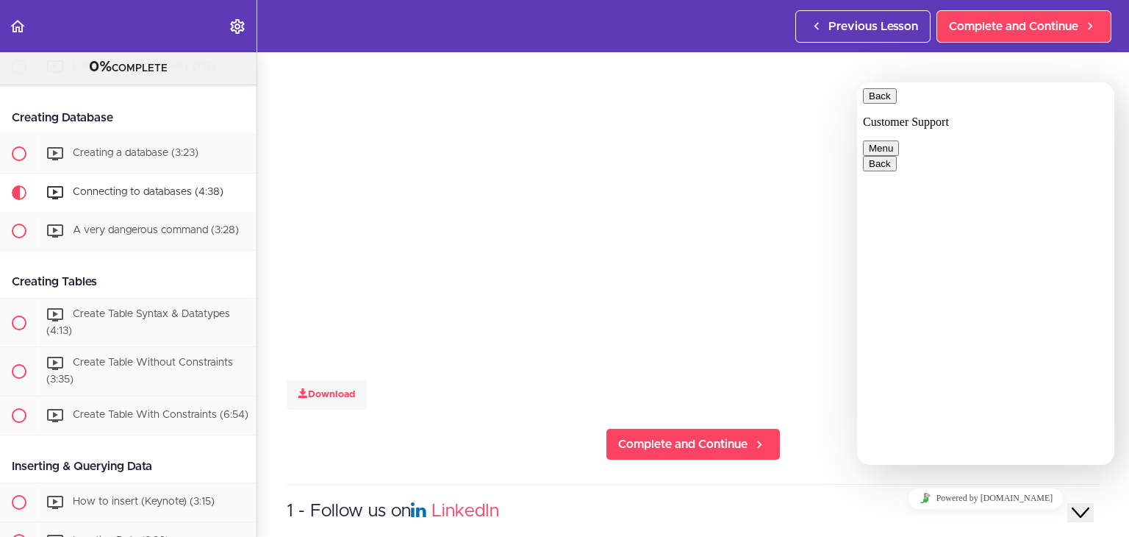
click at [876, 99] on button "Back" at bounding box center [880, 95] width 34 height 15
click at [847, 458] on section "Relational Database and SQL Essentials 0% COMPLETE Getting Started Join the Com…" at bounding box center [564, 294] width 1129 height 485
click at [820, 474] on section "Relational Database and SQL Essentials 0% COMPLETE Getting Started Join the Com…" at bounding box center [564, 294] width 1129 height 485
click at [891, 101] on span "Back" at bounding box center [891, 95] width 0 height 11
click at [1090, 504] on icon "Close Chat This icon closes the chat window." at bounding box center [1081, 513] width 18 height 18
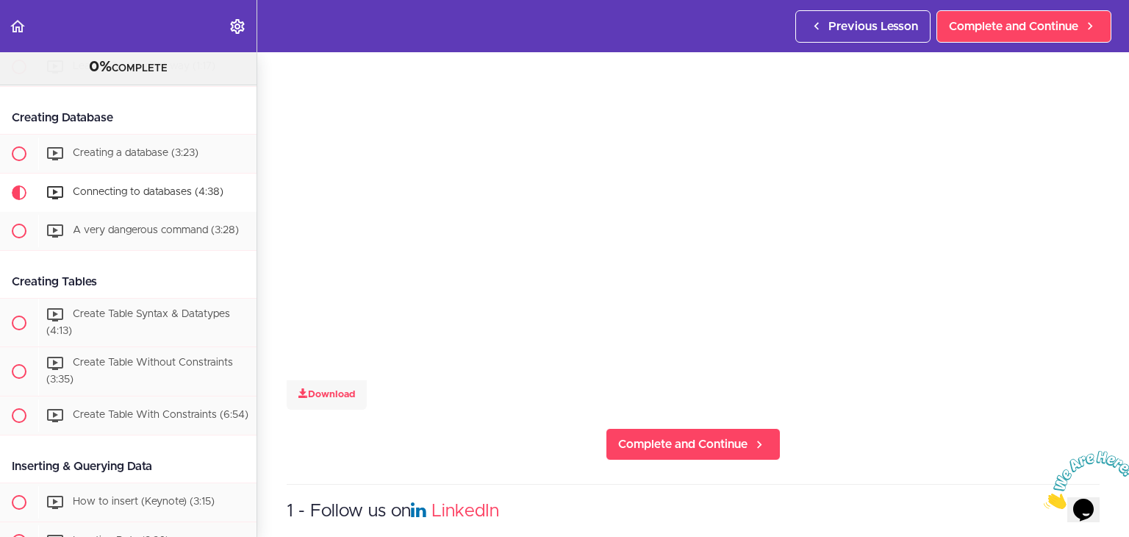
click at [1044, 499] on icon "Close" at bounding box center [1044, 505] width 0 height 12
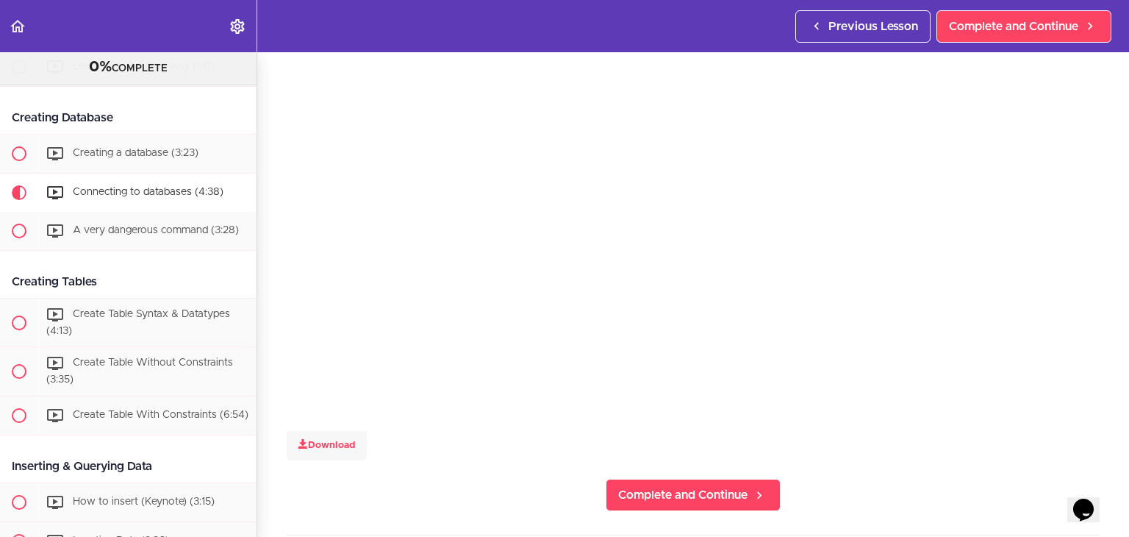
scroll to position [147, 0]
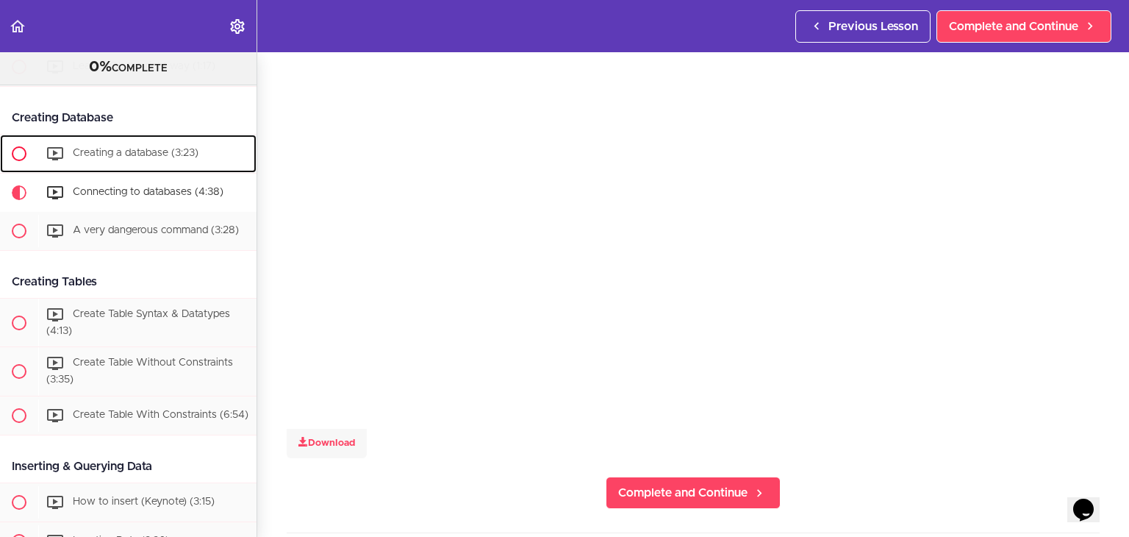
click at [171, 156] on span "Creating a database (3:23)" at bounding box center [136, 153] width 126 height 10
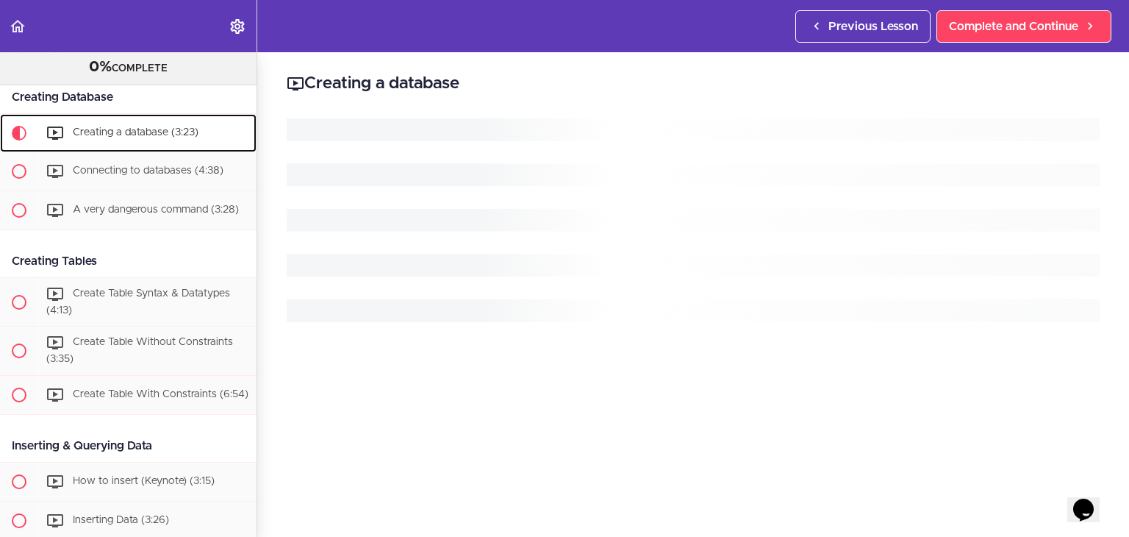
scroll to position [747, 0]
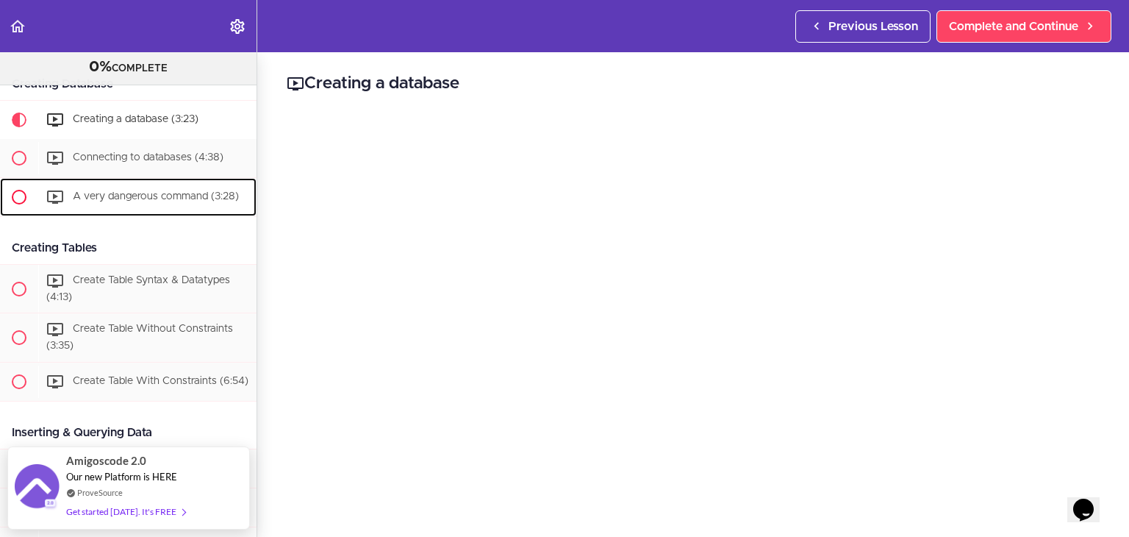
click at [147, 211] on div "A very dangerous command (3:28)" at bounding box center [147, 197] width 218 height 32
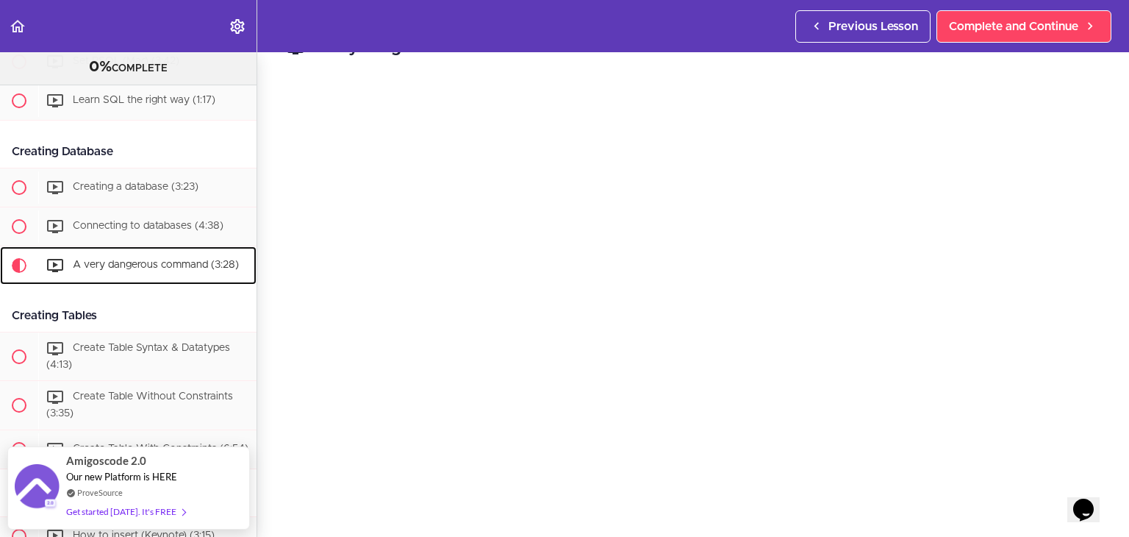
scroll to position [55, 0]
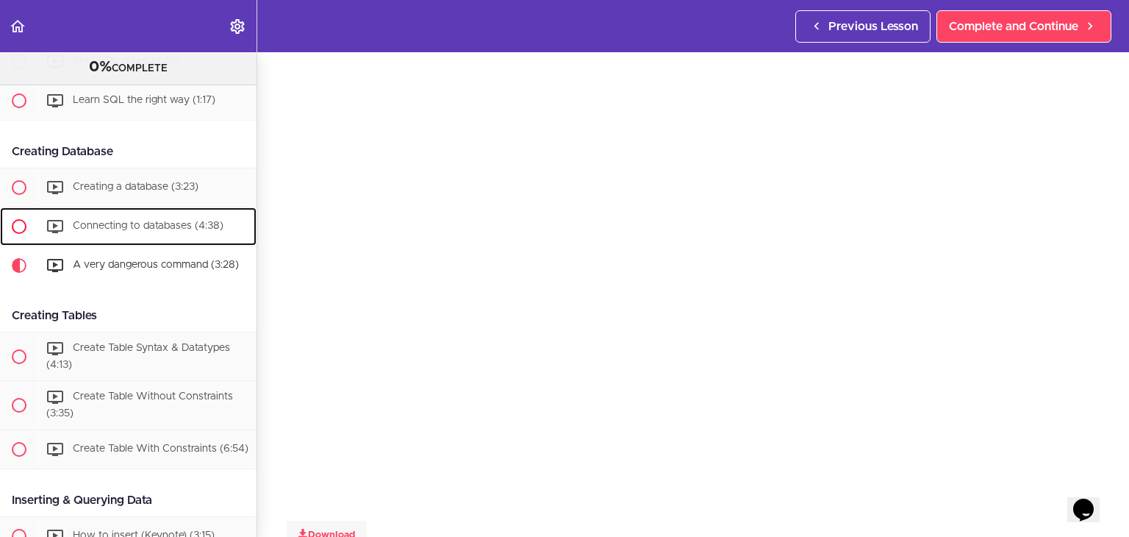
click at [134, 239] on div "Connecting to databases (4:38)" at bounding box center [147, 226] width 218 height 32
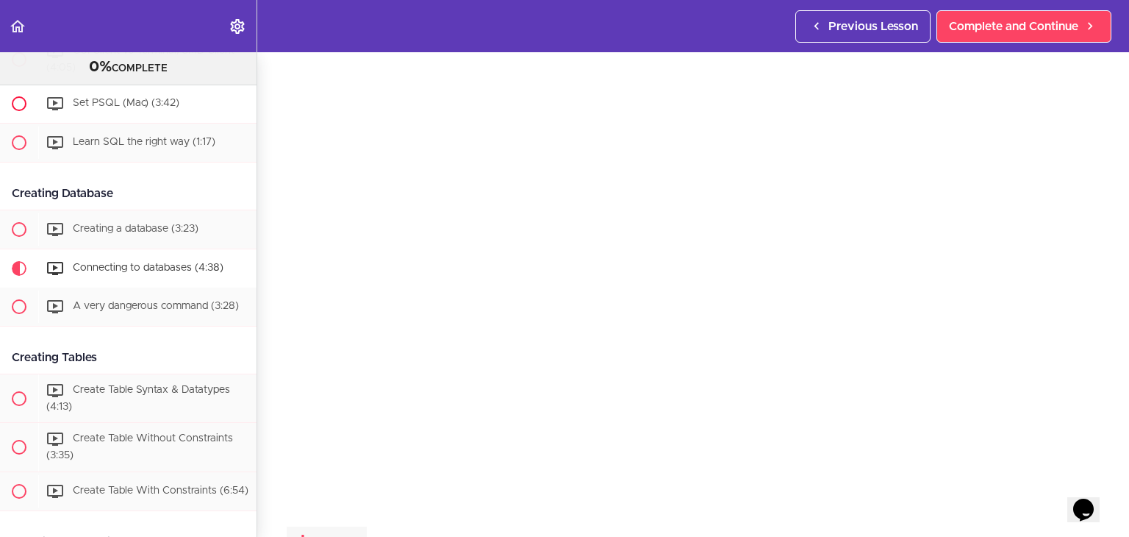
scroll to position [640, 0]
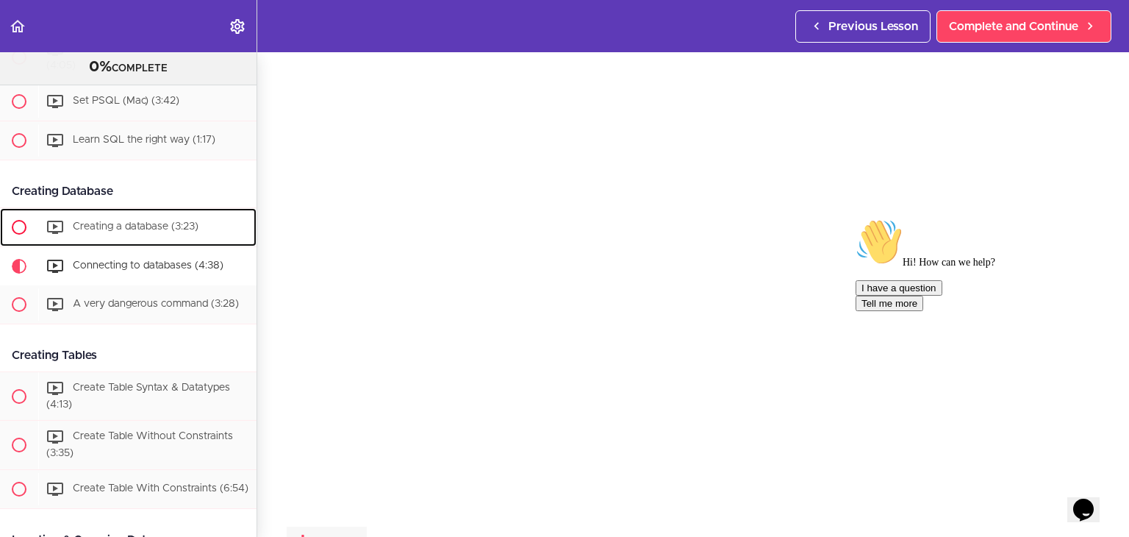
click at [136, 227] on span "Creating a database (3:23)" at bounding box center [136, 226] width 126 height 10
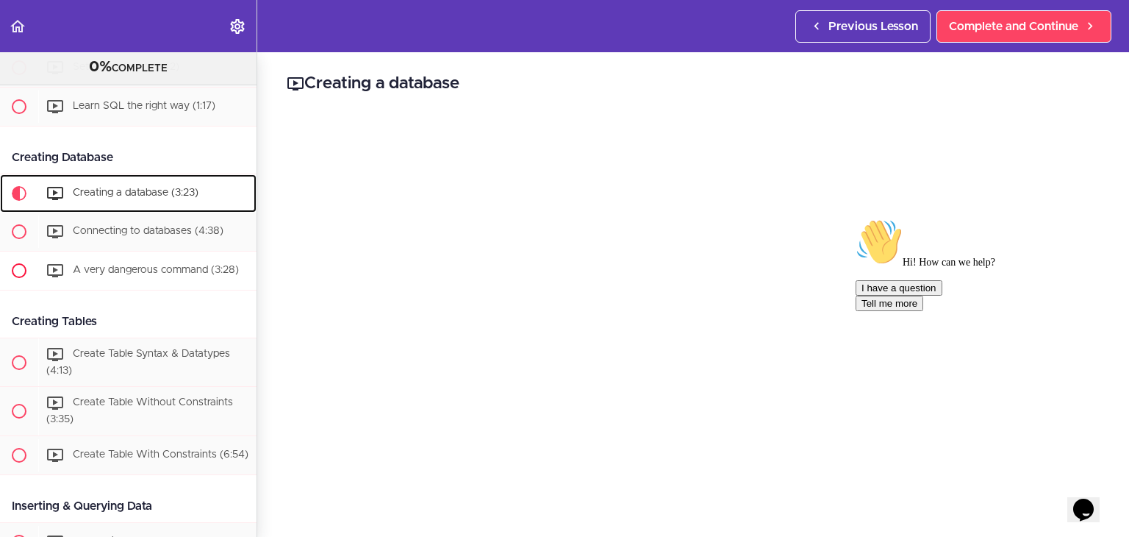
scroll to position [747, 0]
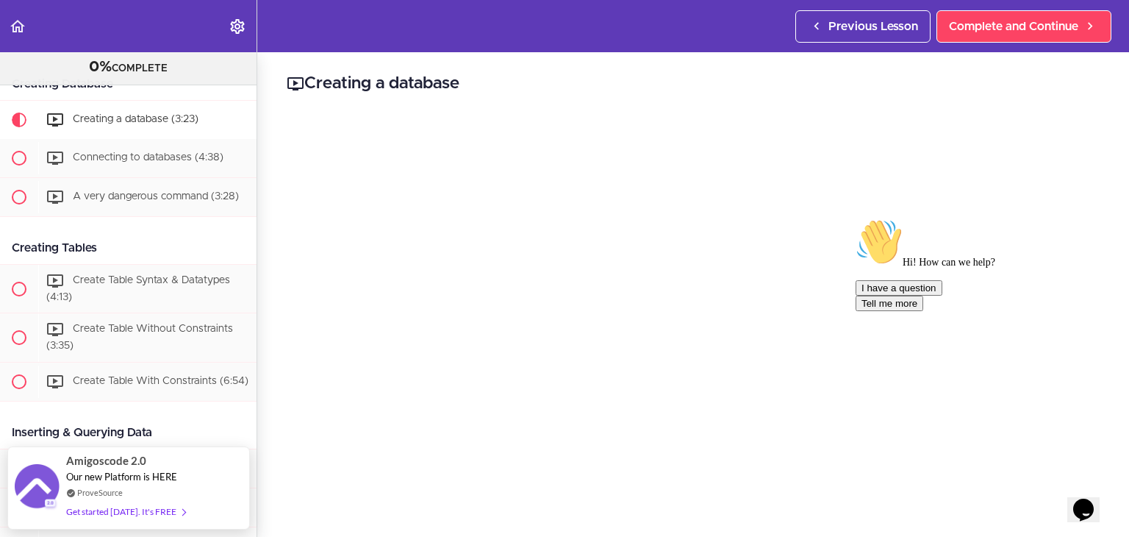
click at [856, 218] on icon "Chat attention grabber" at bounding box center [856, 218] width 0 height 0
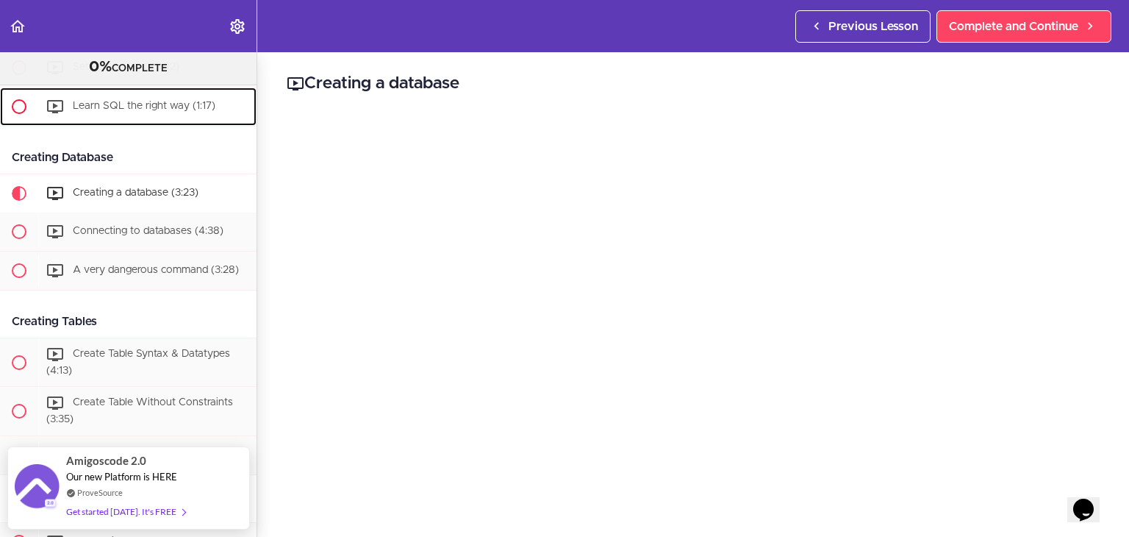
click at [136, 111] on span "Learn SQL the right way (1:17)" at bounding box center [144, 106] width 143 height 10
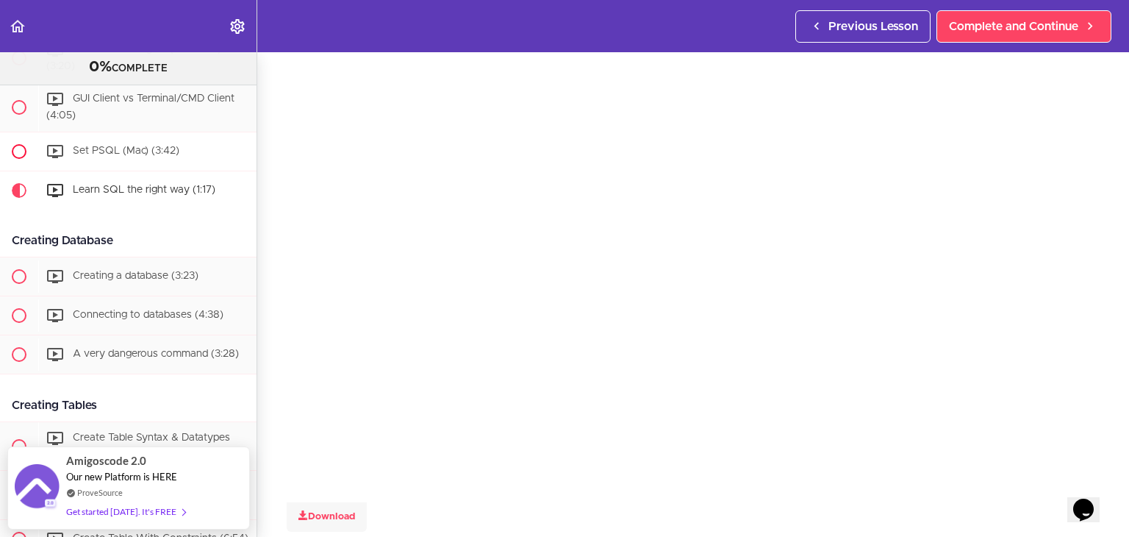
scroll to position [587, 0]
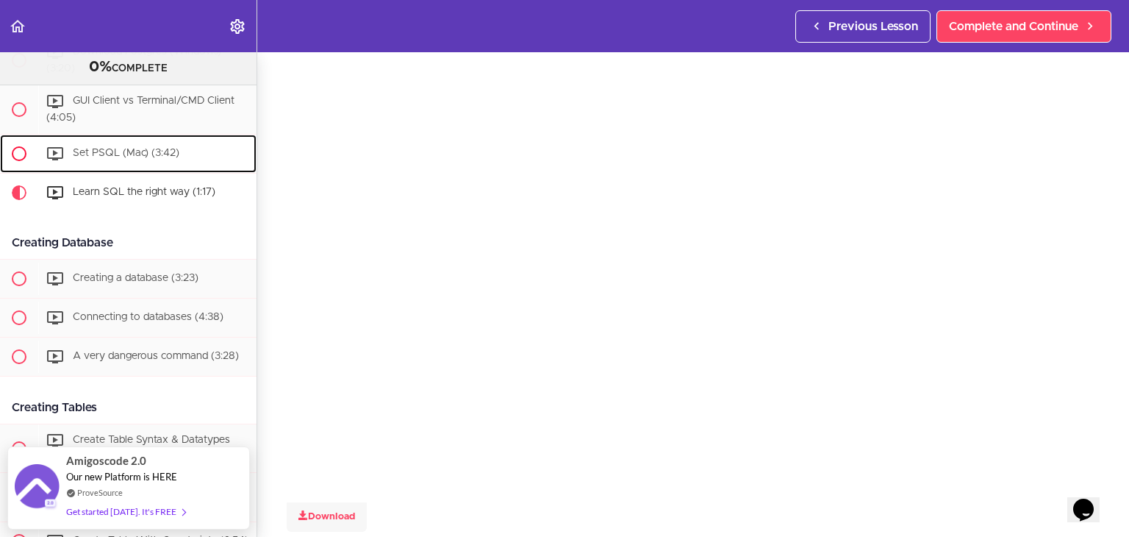
click at [95, 142] on link "Set PSQL (Mac) (3:42)" at bounding box center [128, 154] width 257 height 38
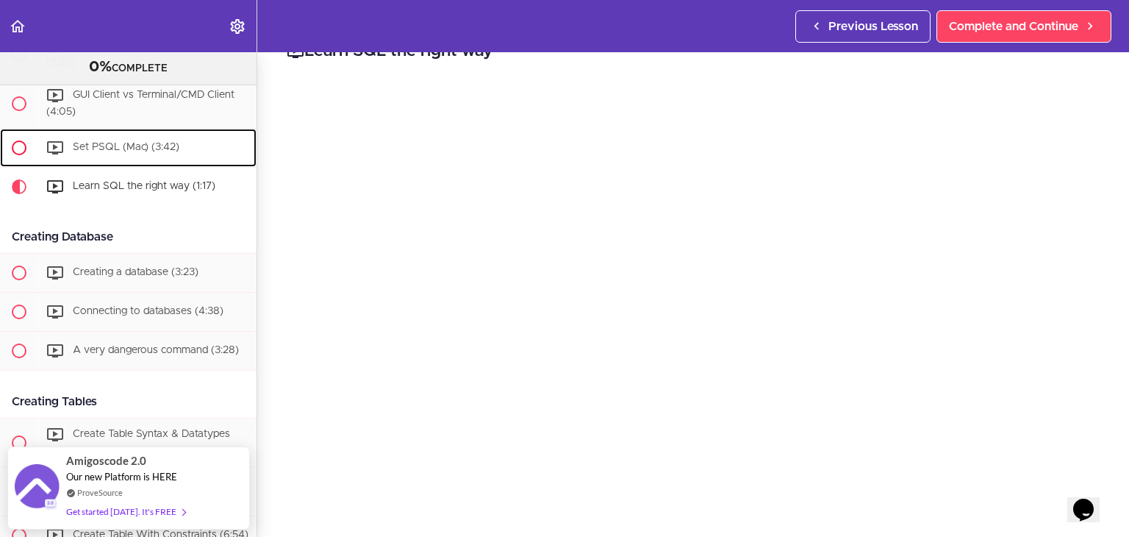
click at [96, 151] on span "Set PSQL (Mac) (3:42)" at bounding box center [126, 147] width 107 height 10
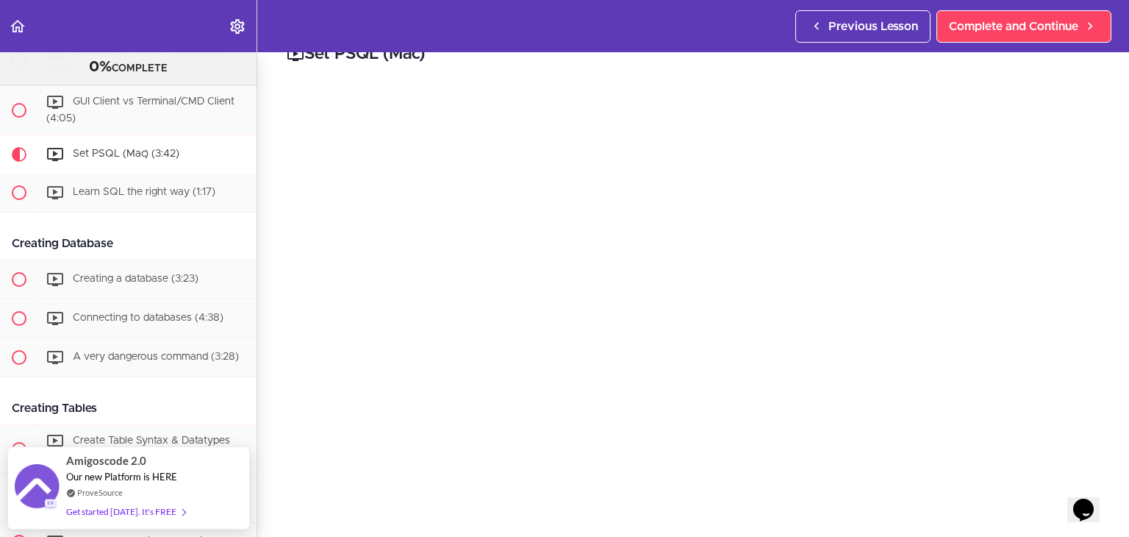
scroll to position [549, 0]
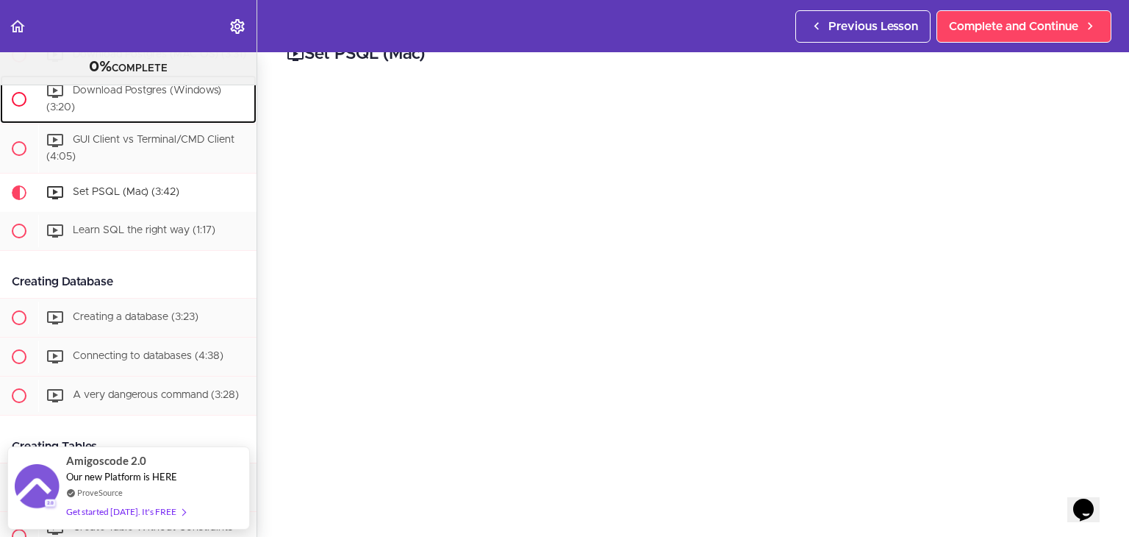
click at [130, 121] on div "Download Postgres (Windows) (3:20)" at bounding box center [147, 99] width 218 height 49
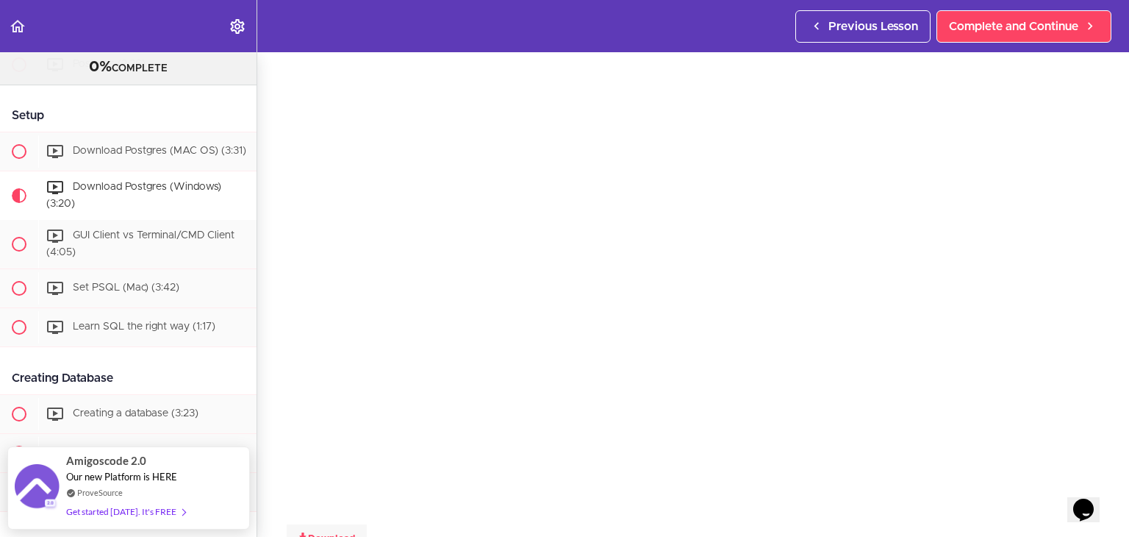
scroll to position [451, 0]
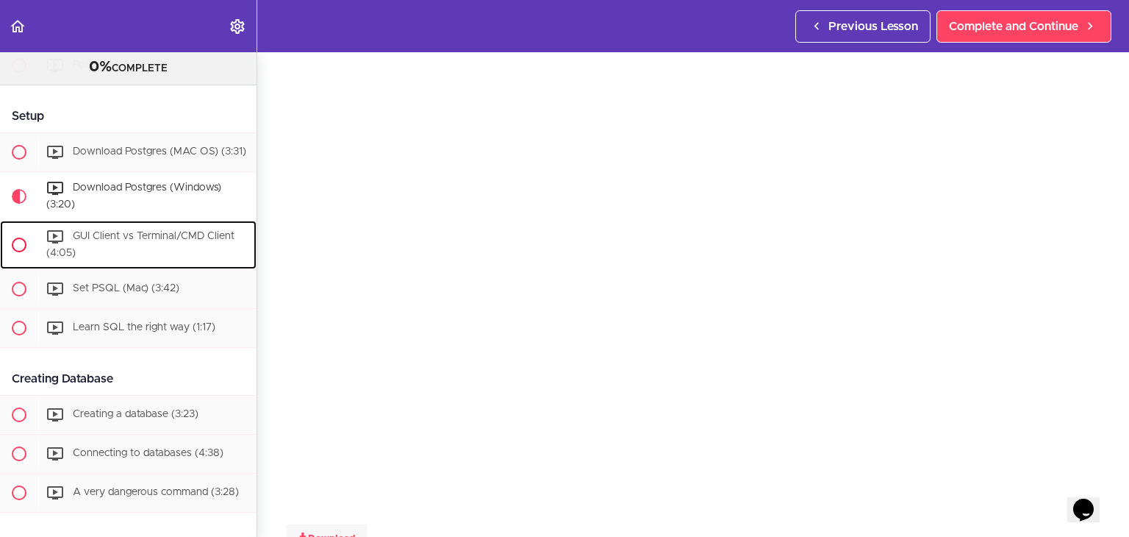
click at [137, 240] on span "GUI Client vs Terminal/CMD Client (4:05)" at bounding box center [140, 244] width 188 height 27
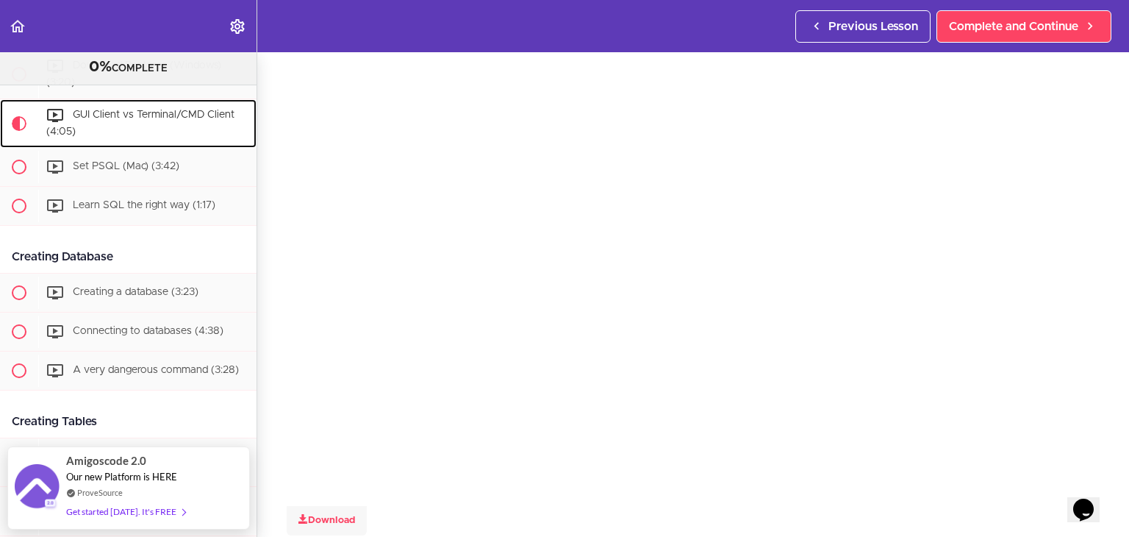
scroll to position [74, 0]
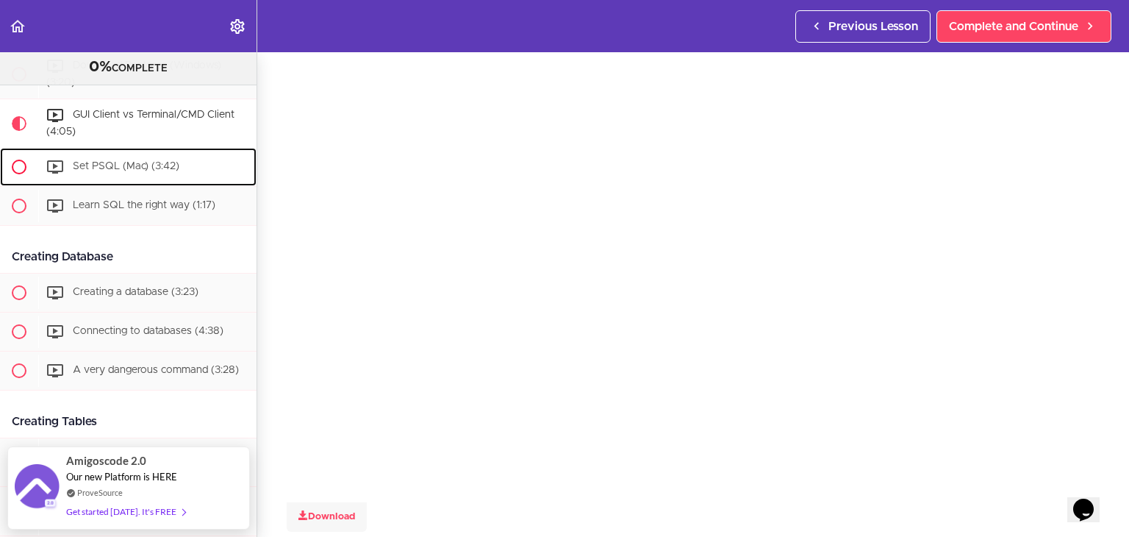
click at [140, 171] on span "Set PSQL (Mac) (3:42)" at bounding box center [126, 166] width 107 height 10
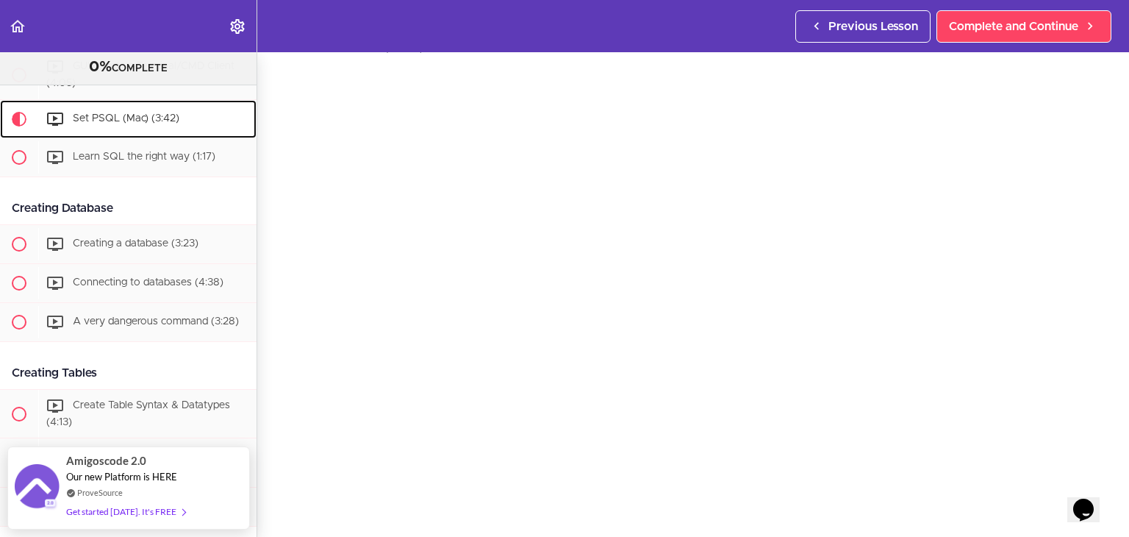
scroll to position [47, 0]
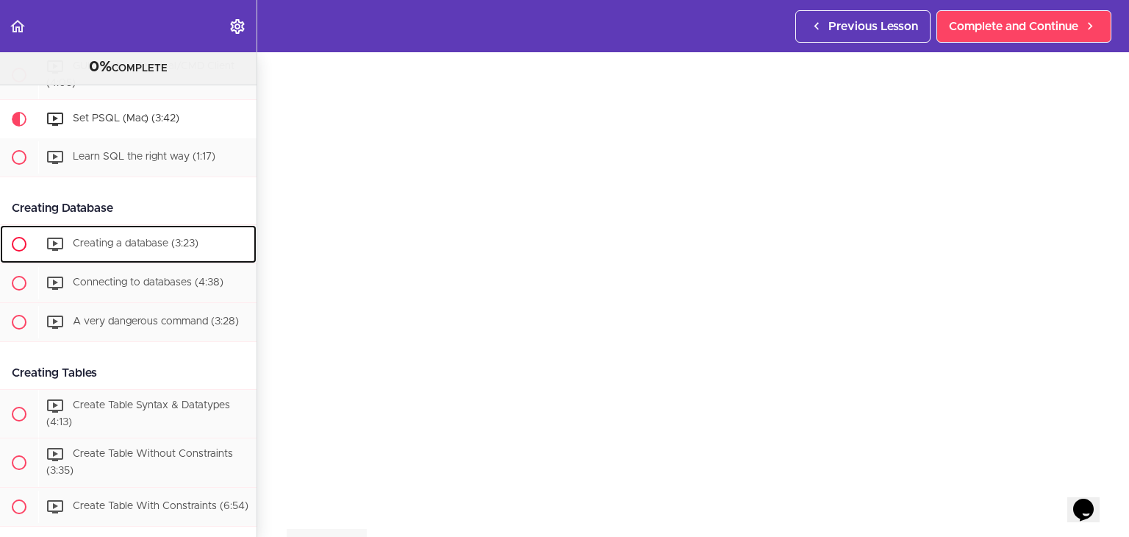
click at [118, 249] on span "Creating a database (3:23)" at bounding box center [136, 243] width 126 height 10
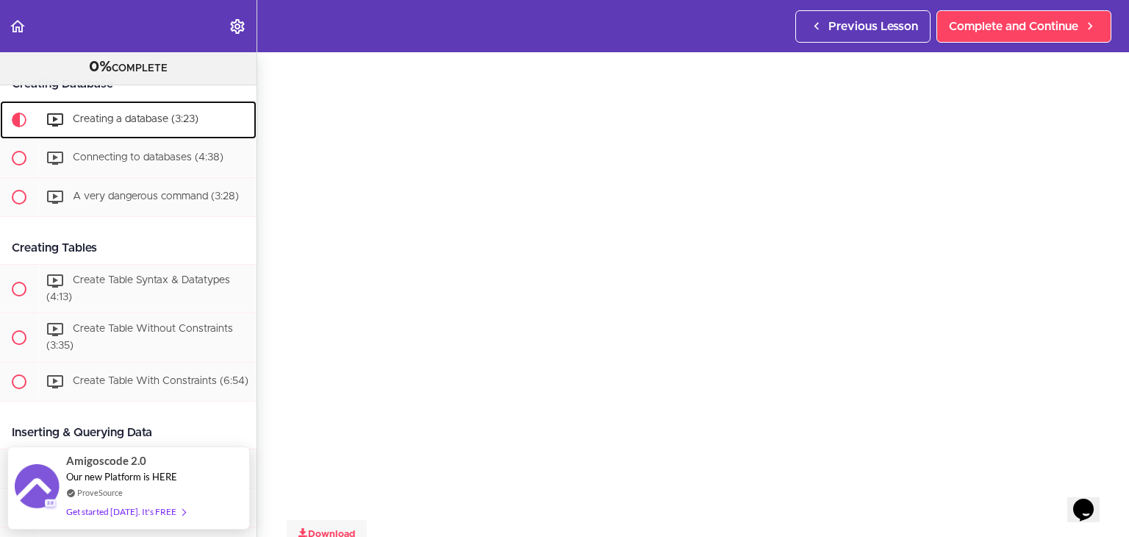
scroll to position [50, 0]
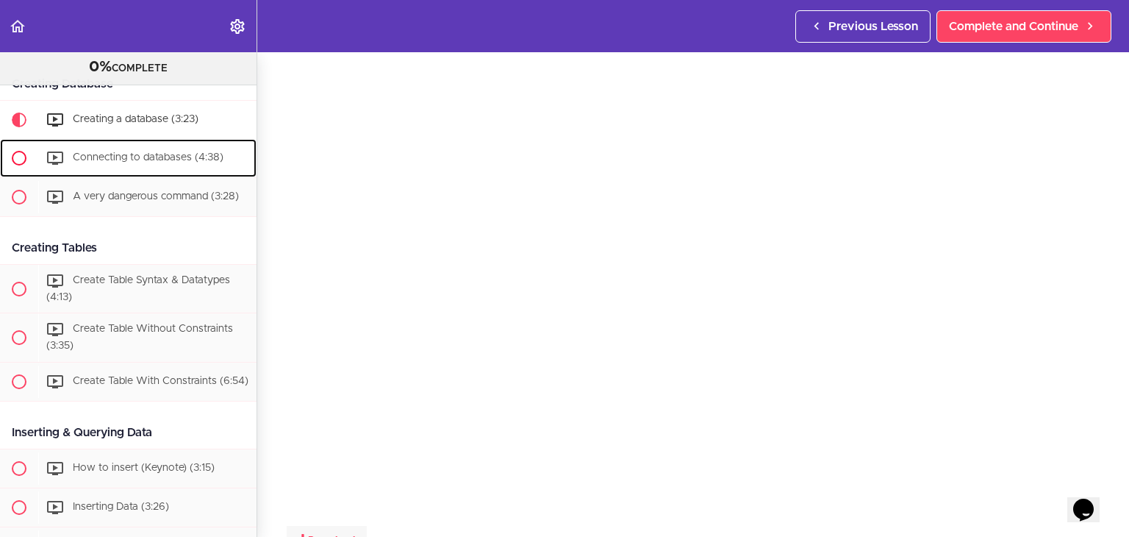
click at [143, 172] on div "Connecting to databases (4:38)" at bounding box center [147, 158] width 218 height 32
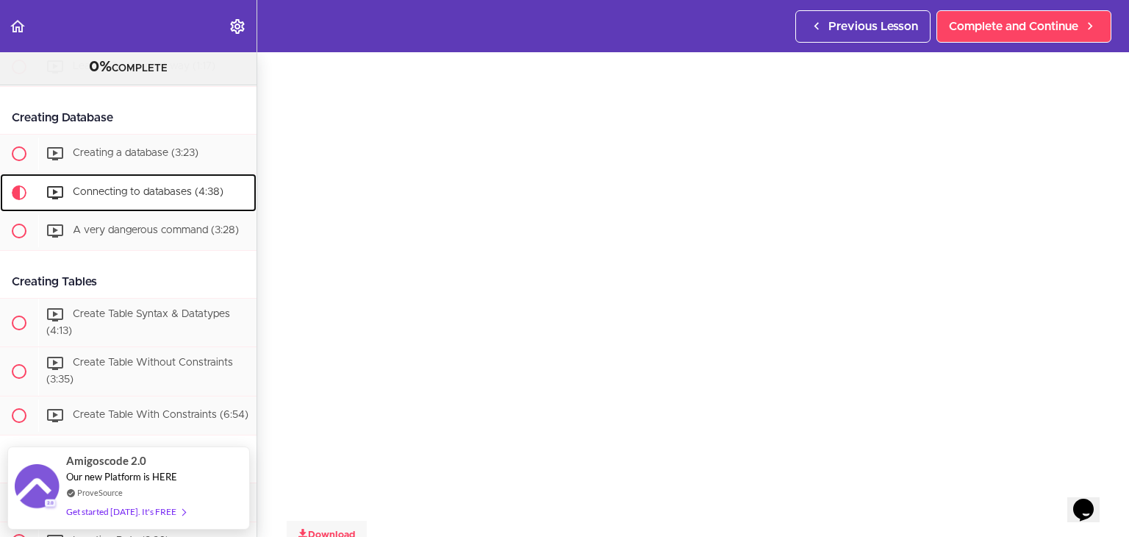
scroll to position [56, 0]
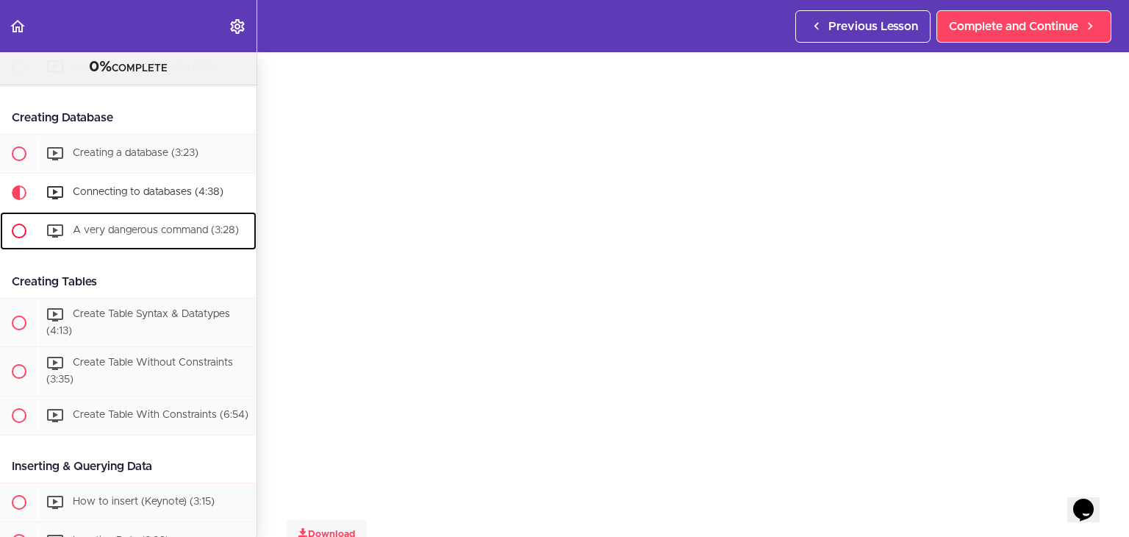
click at [140, 247] on div "A very dangerous command (3:28)" at bounding box center [147, 231] width 218 height 32
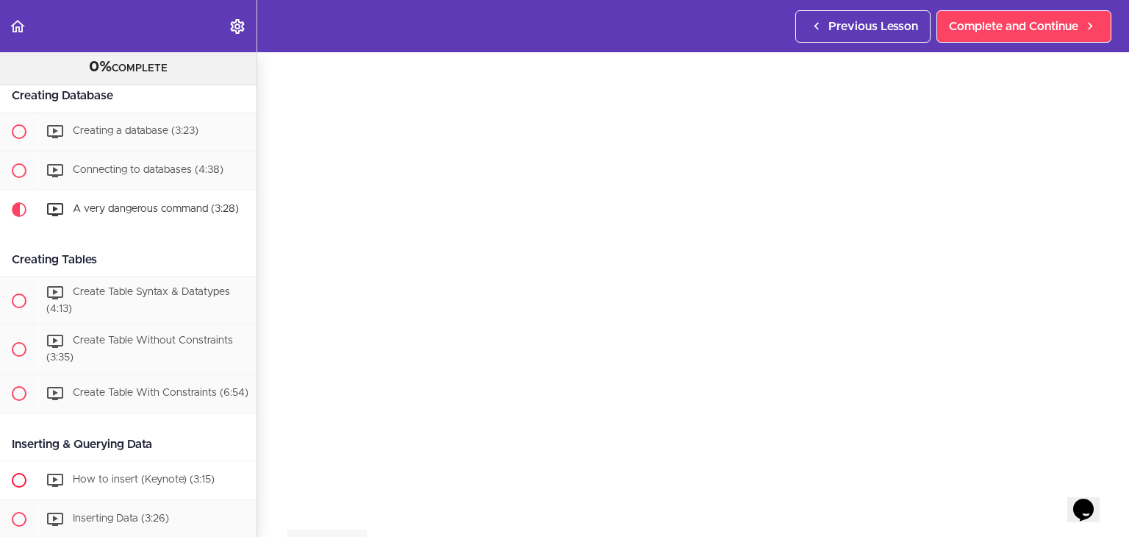
scroll to position [737, 0]
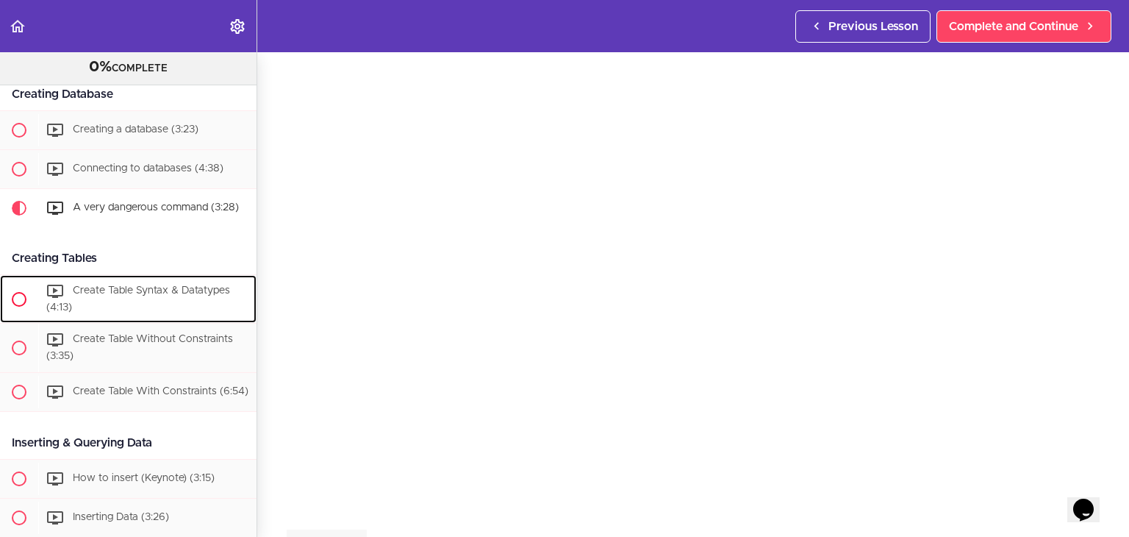
click at [95, 305] on span "Create Table Syntax & Datatypes (4:13)" at bounding box center [138, 298] width 184 height 27
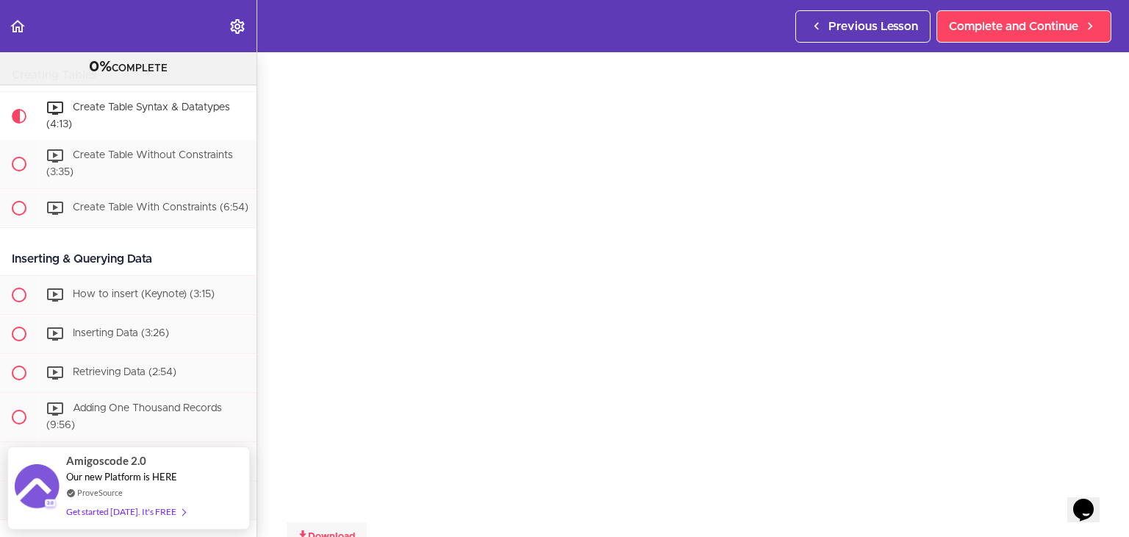
scroll to position [58, 0]
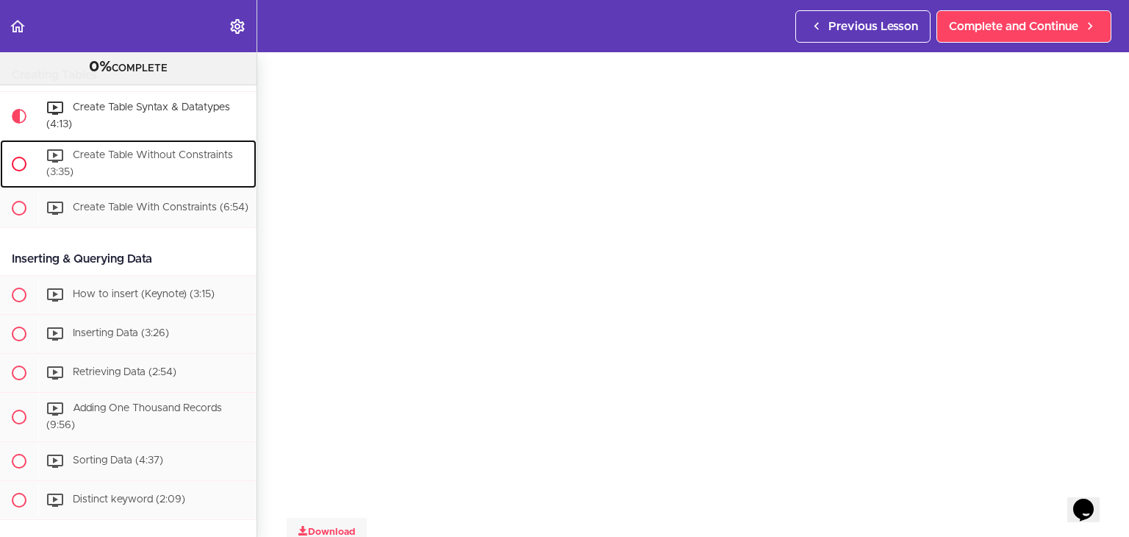
click at [115, 171] on span "Create Table Without Constraints (3:35)" at bounding box center [139, 164] width 187 height 27
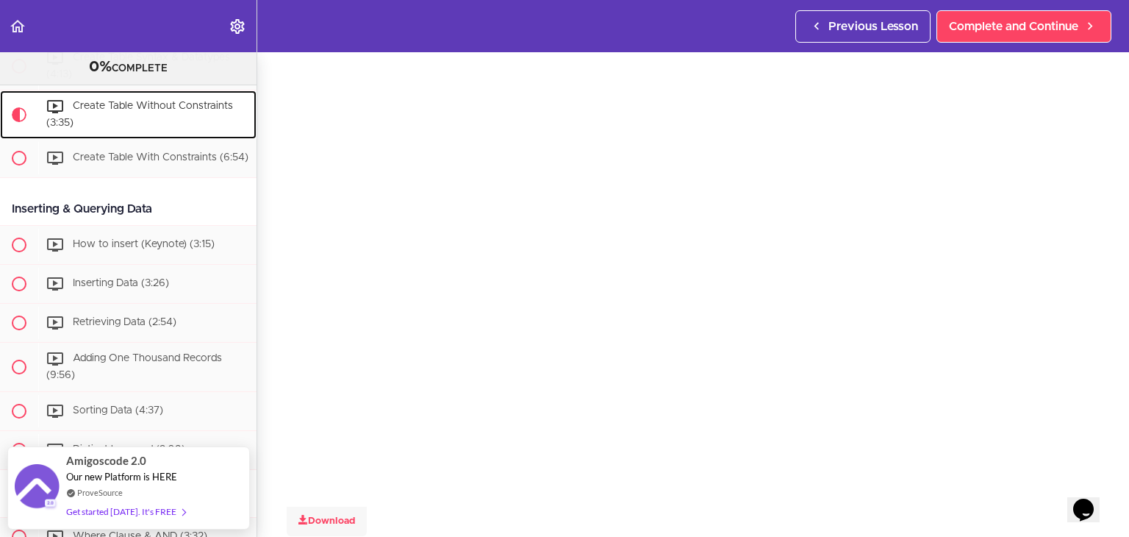
scroll to position [49, 0]
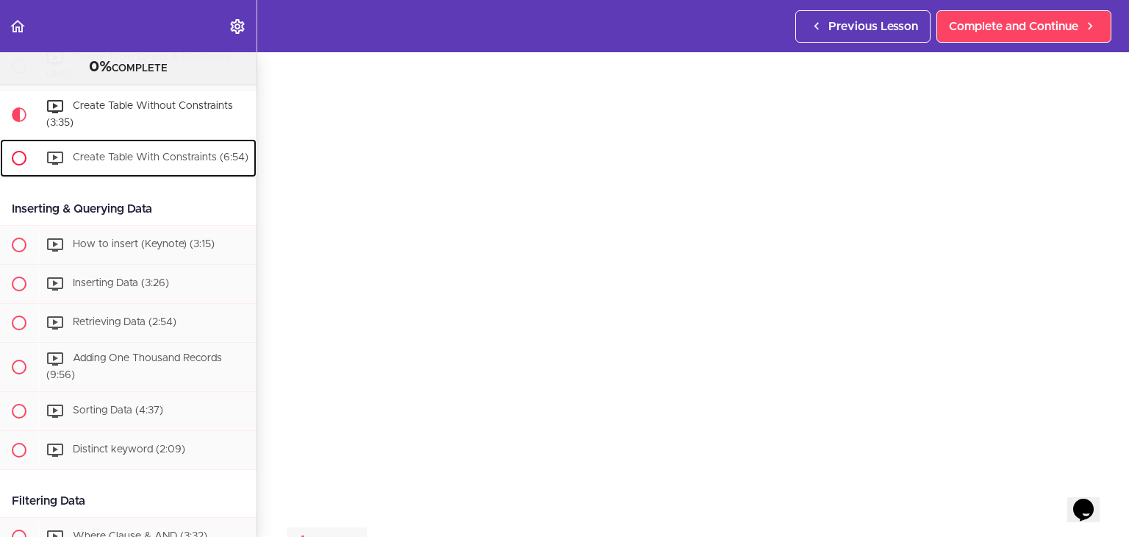
click at [140, 174] on div "Create Table With Constraints (6:54)" at bounding box center [147, 158] width 218 height 32
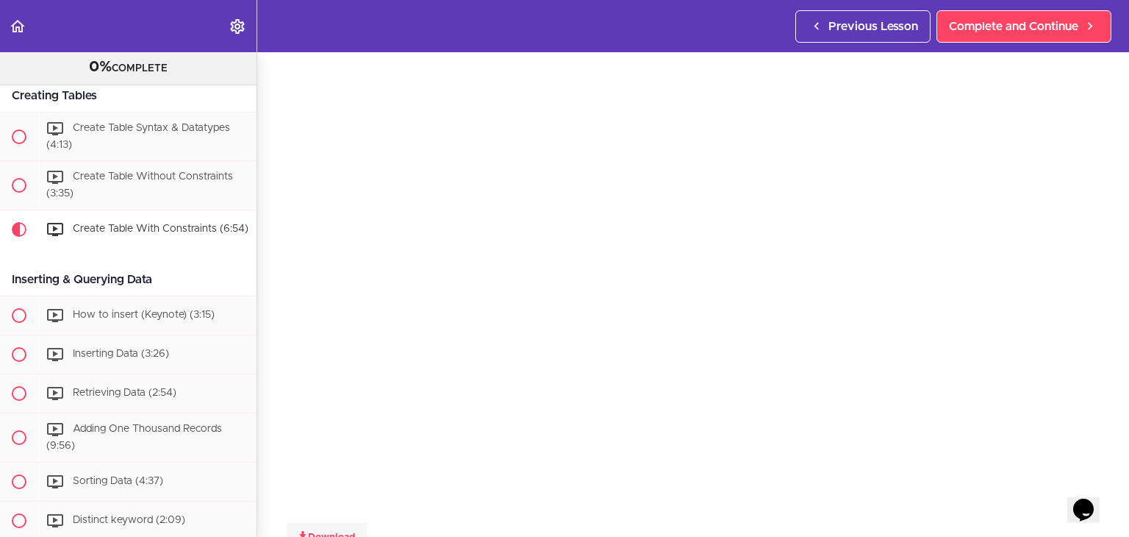
scroll to position [901, 0]
click at [196, 318] on span "How to insert (Keynote) (3:15)" at bounding box center [144, 313] width 142 height 10
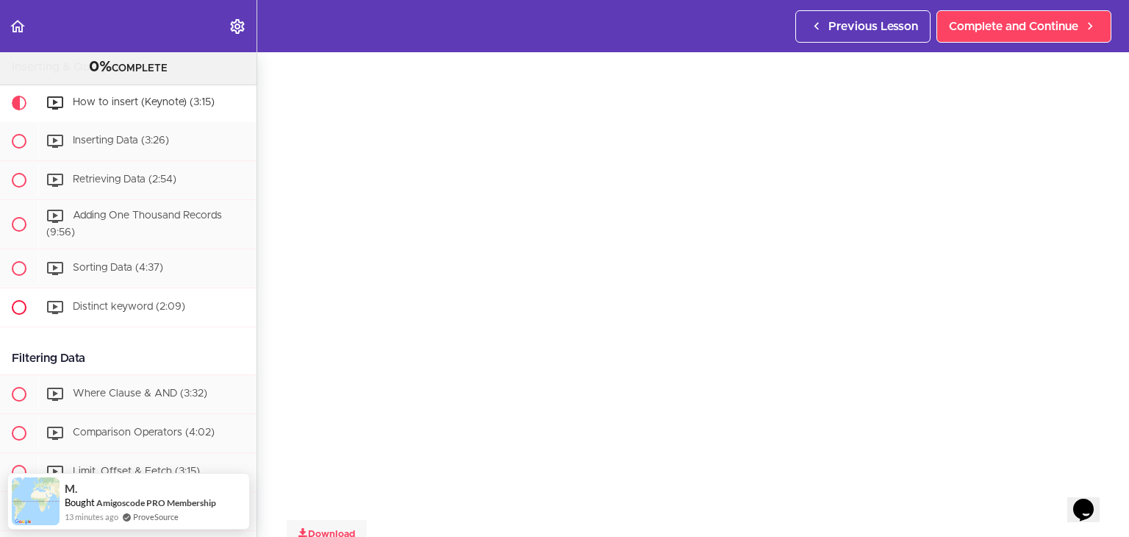
scroll to position [1115, 0]
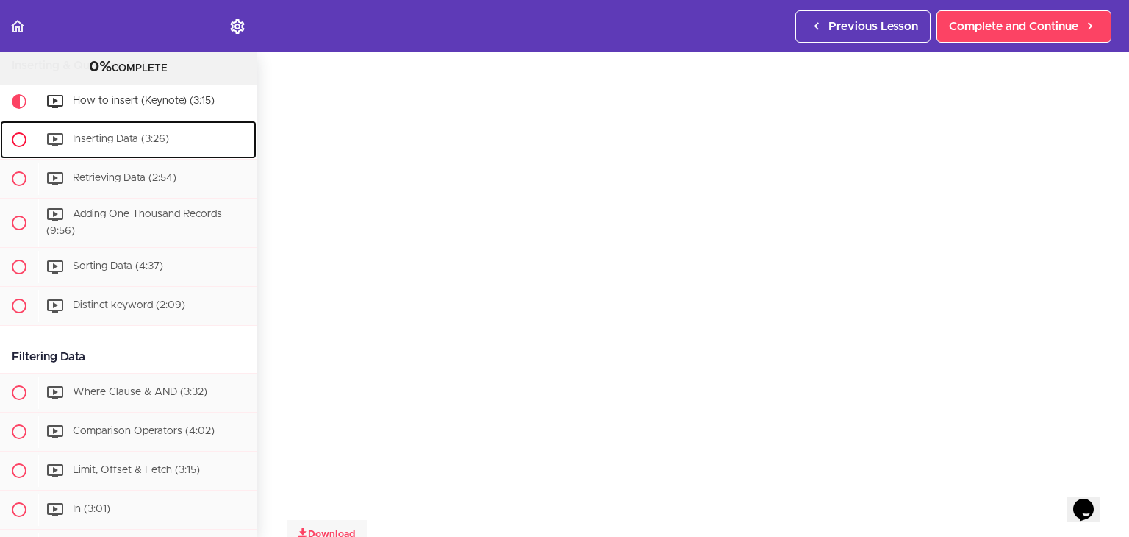
click at [112, 144] on span "Inserting Data (3:26)" at bounding box center [121, 139] width 96 height 10
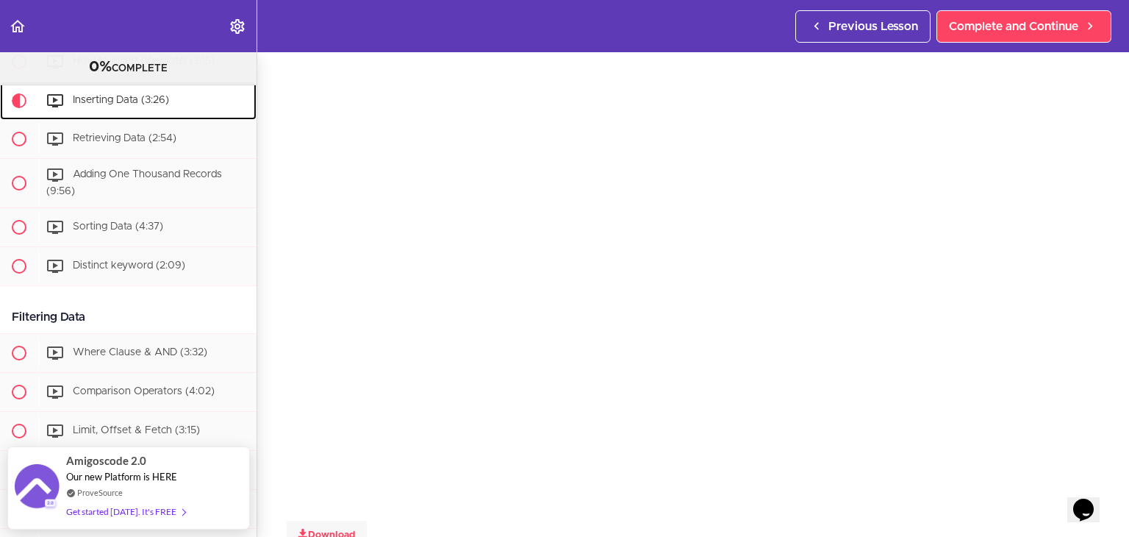
scroll to position [46, 0]
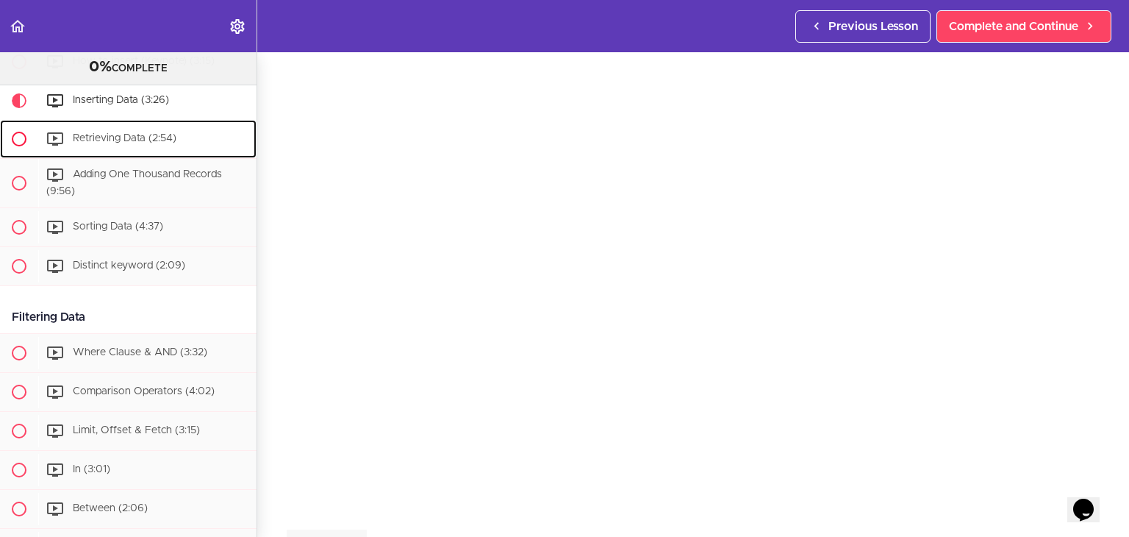
click at [129, 149] on div "Retrieving Data (2:54)" at bounding box center [147, 139] width 218 height 32
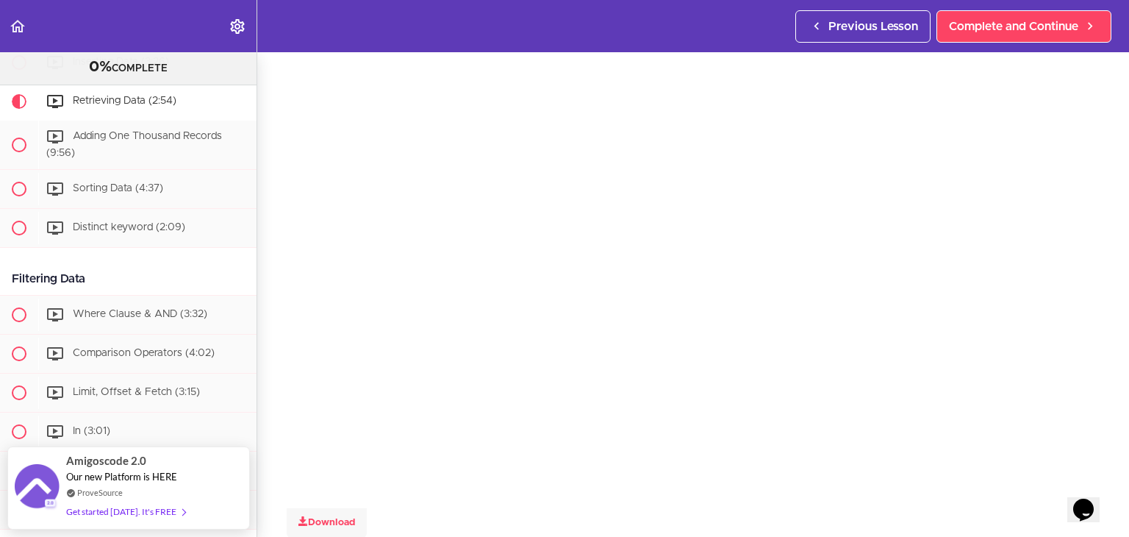
scroll to position [74, 0]
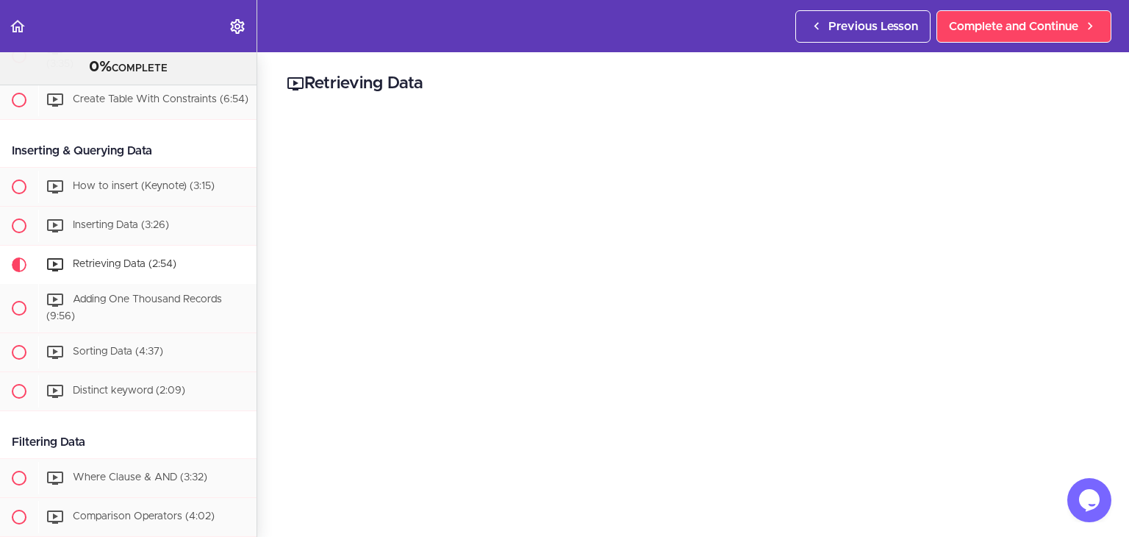
scroll to position [1065, 0]
